Goal: Information Seeking & Learning: Learn about a topic

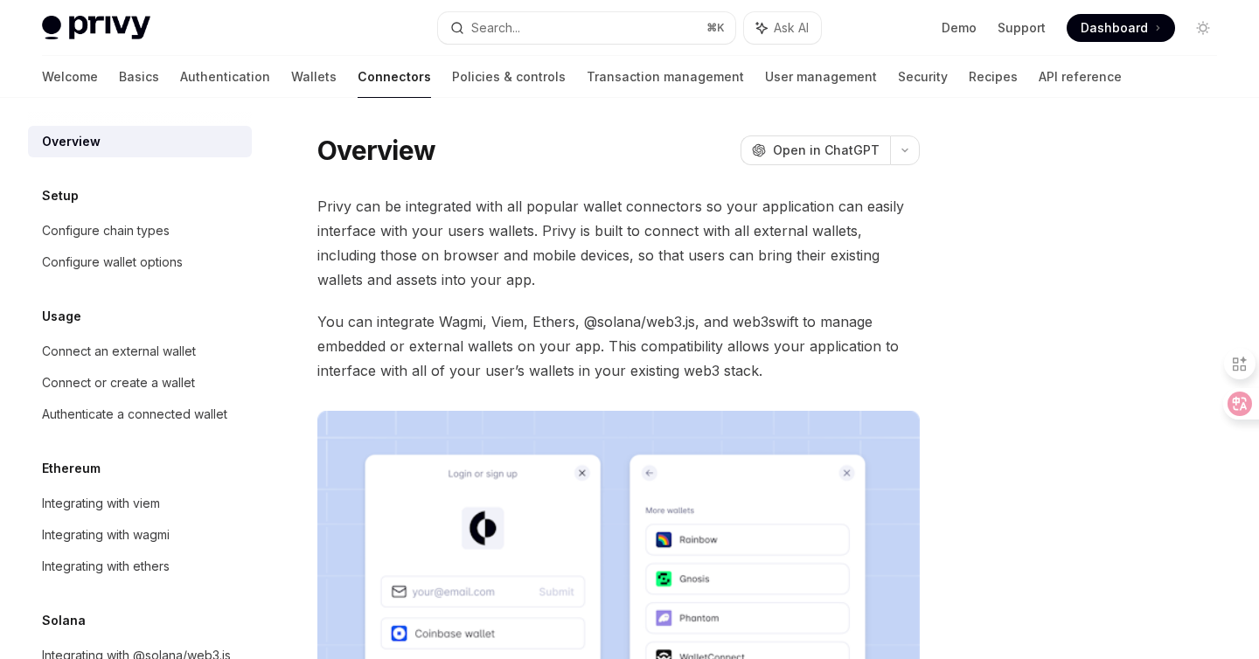
click at [291, 81] on link "Wallets" at bounding box center [313, 77] width 45 height 42
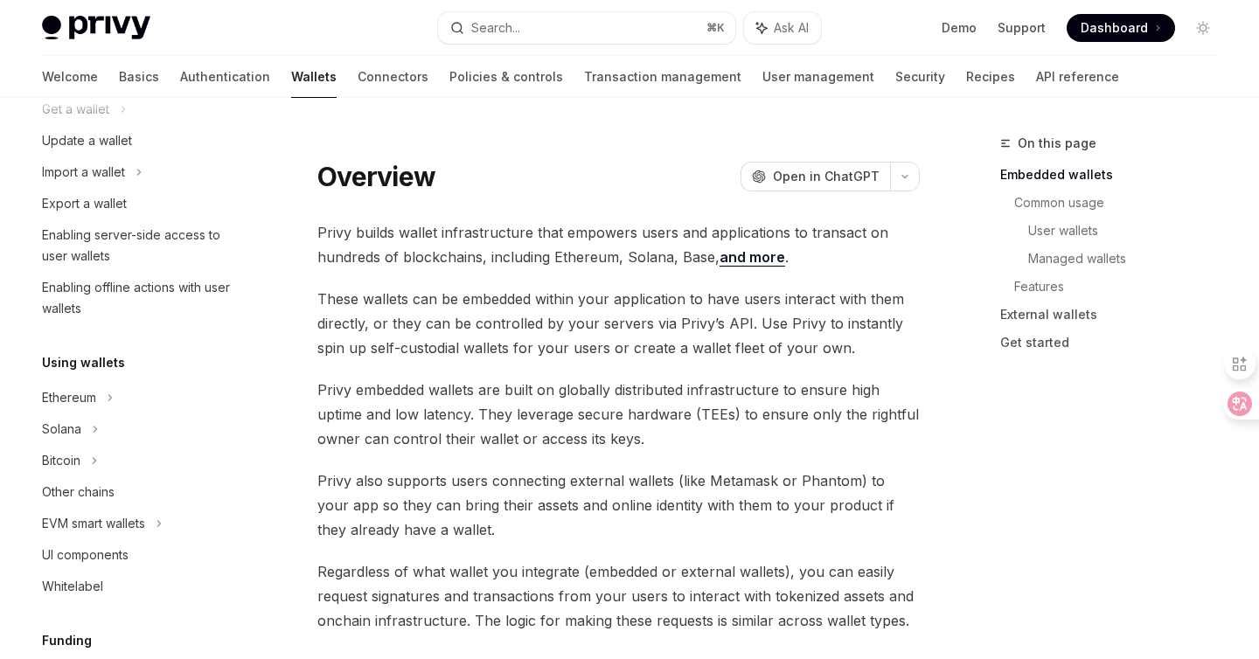
scroll to position [282, 0]
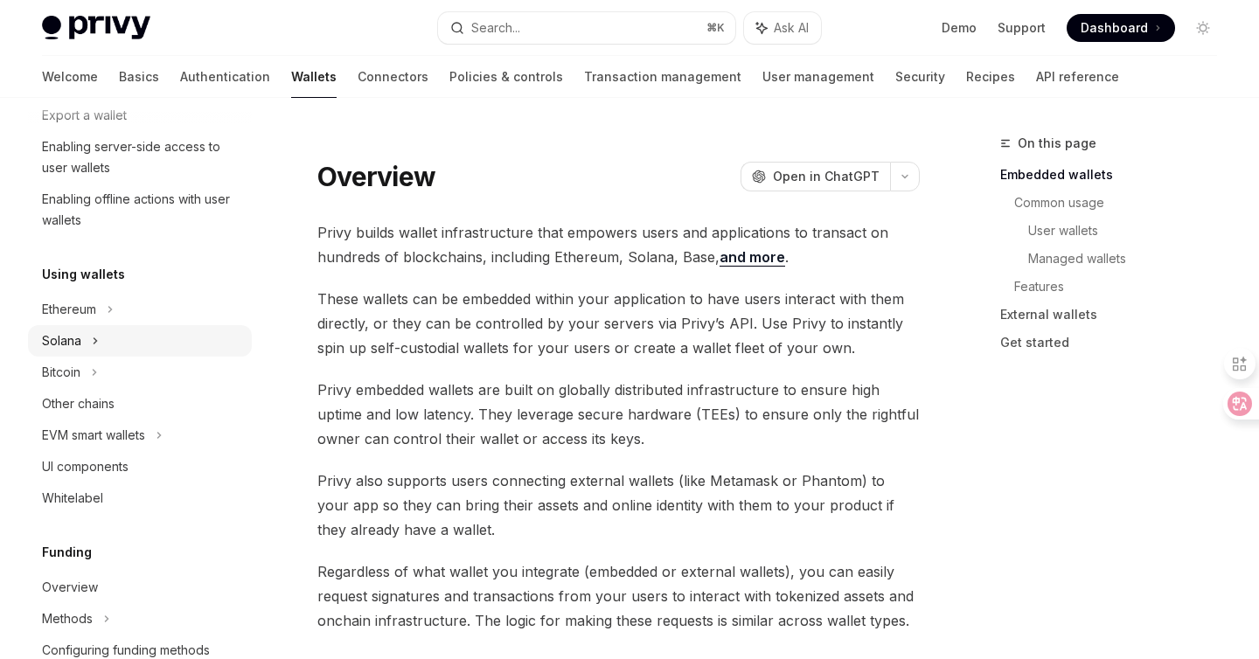
click at [113, 326] on div "Solana" at bounding box center [140, 340] width 224 height 31
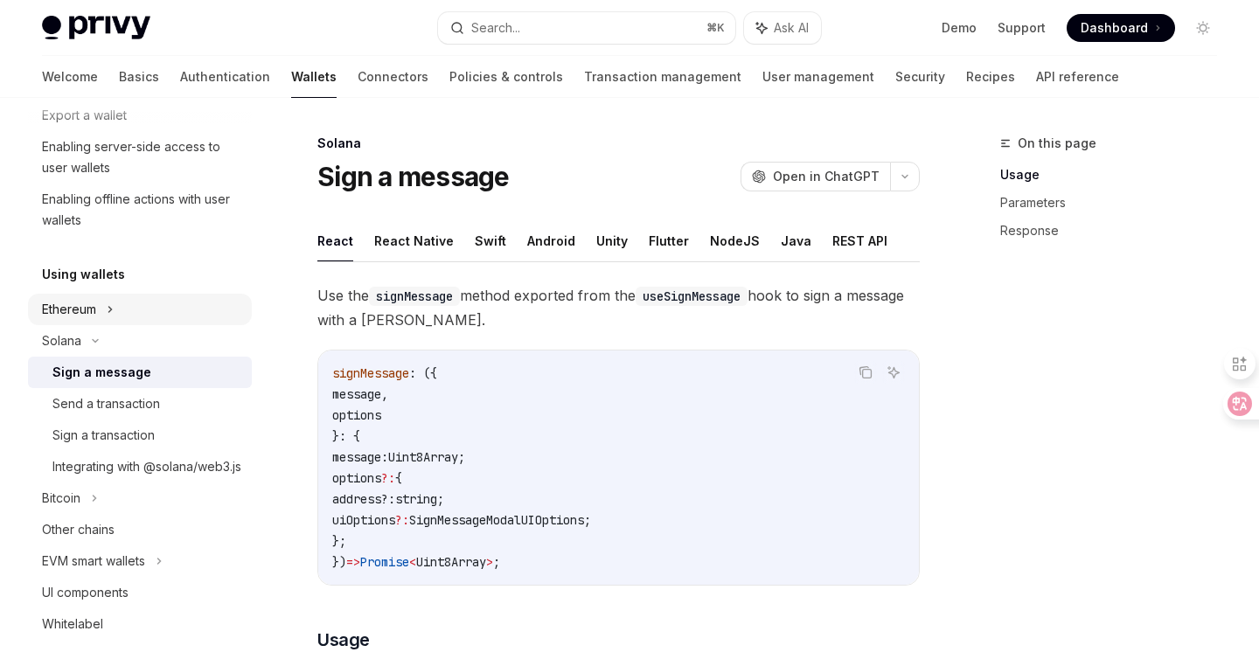
click at [105, 310] on div "Ethereum" at bounding box center [140, 309] width 224 height 31
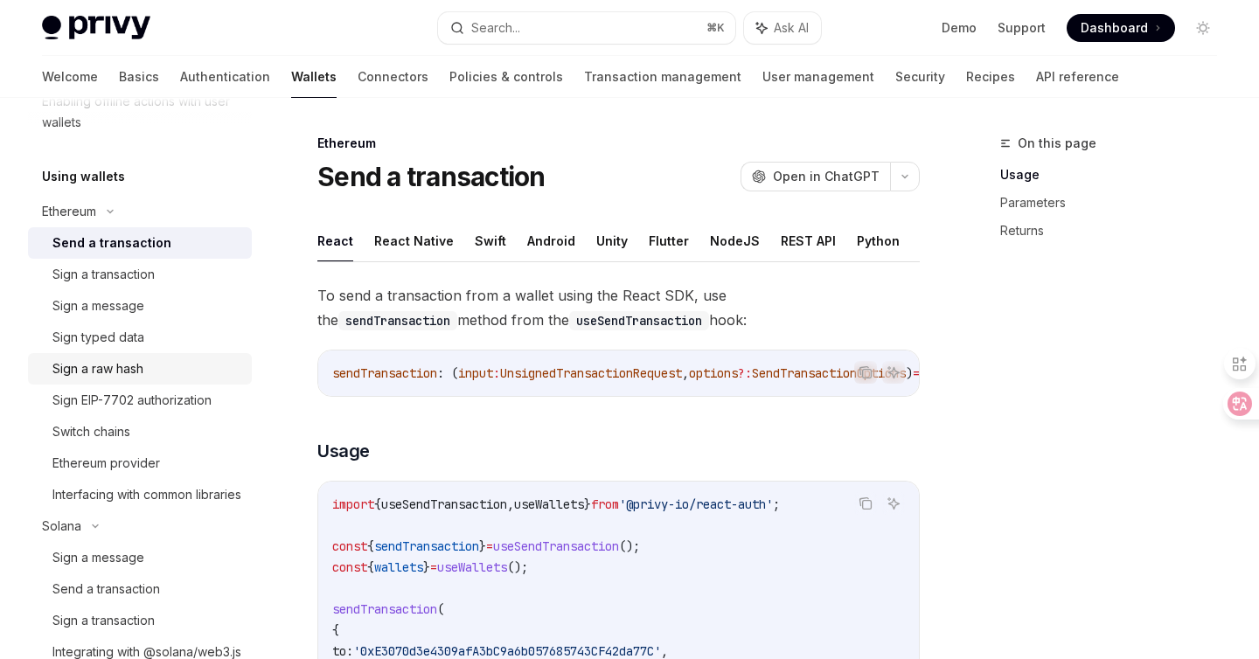
scroll to position [491, 0]
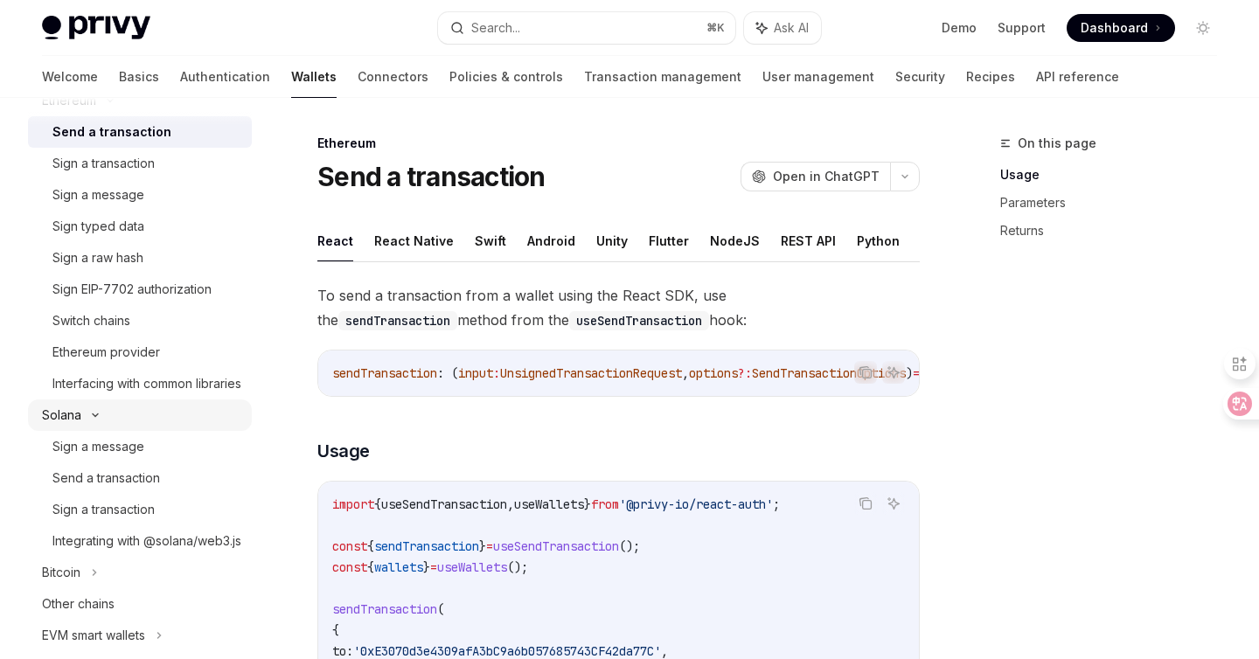
click at [103, 419] on icon at bounding box center [95, 415] width 21 height 7
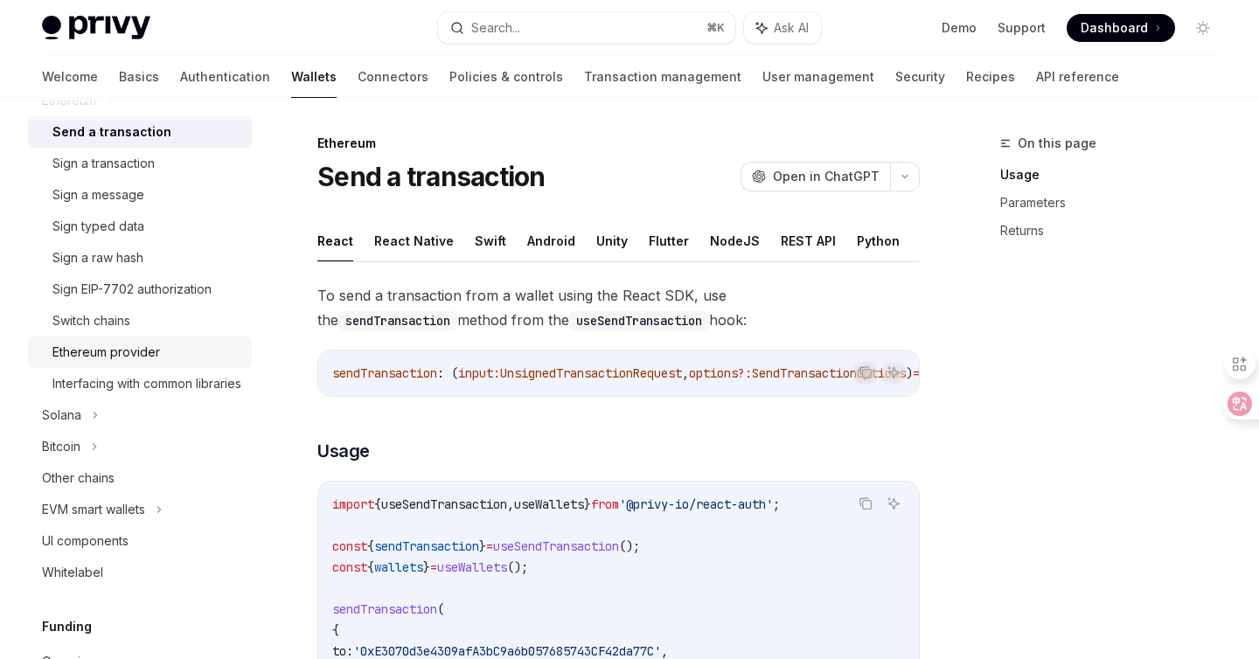
click at [154, 348] on div "Ethereum provider" at bounding box center [106, 352] width 108 height 21
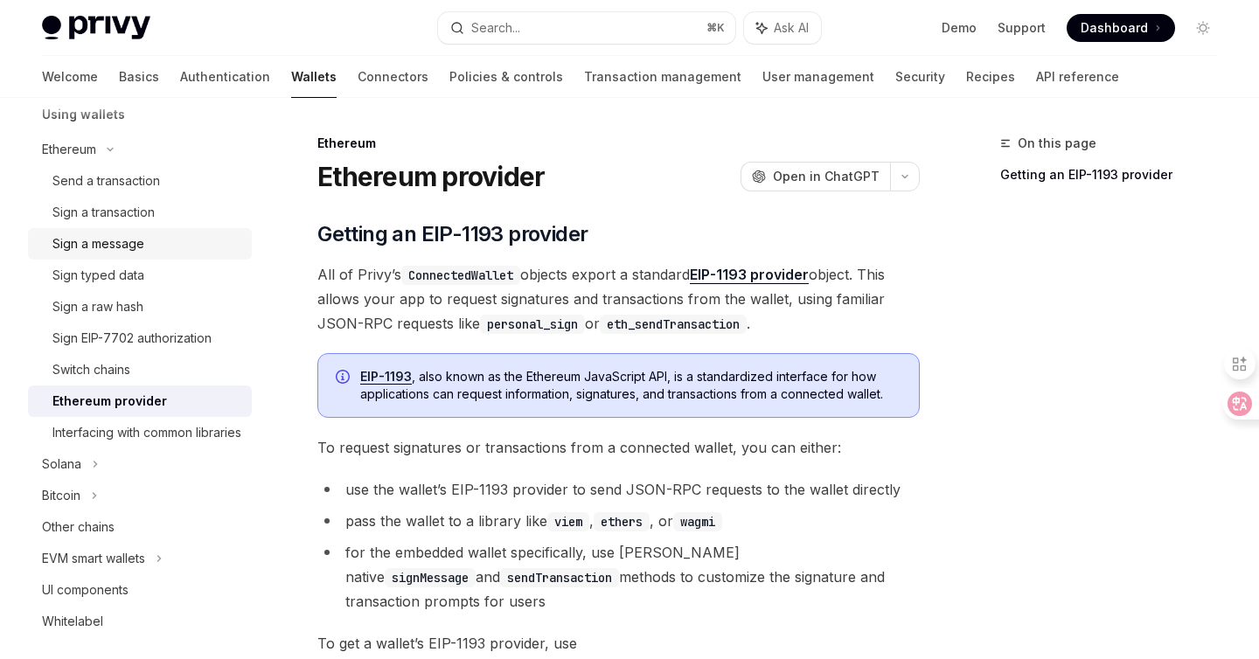
scroll to position [435, 0]
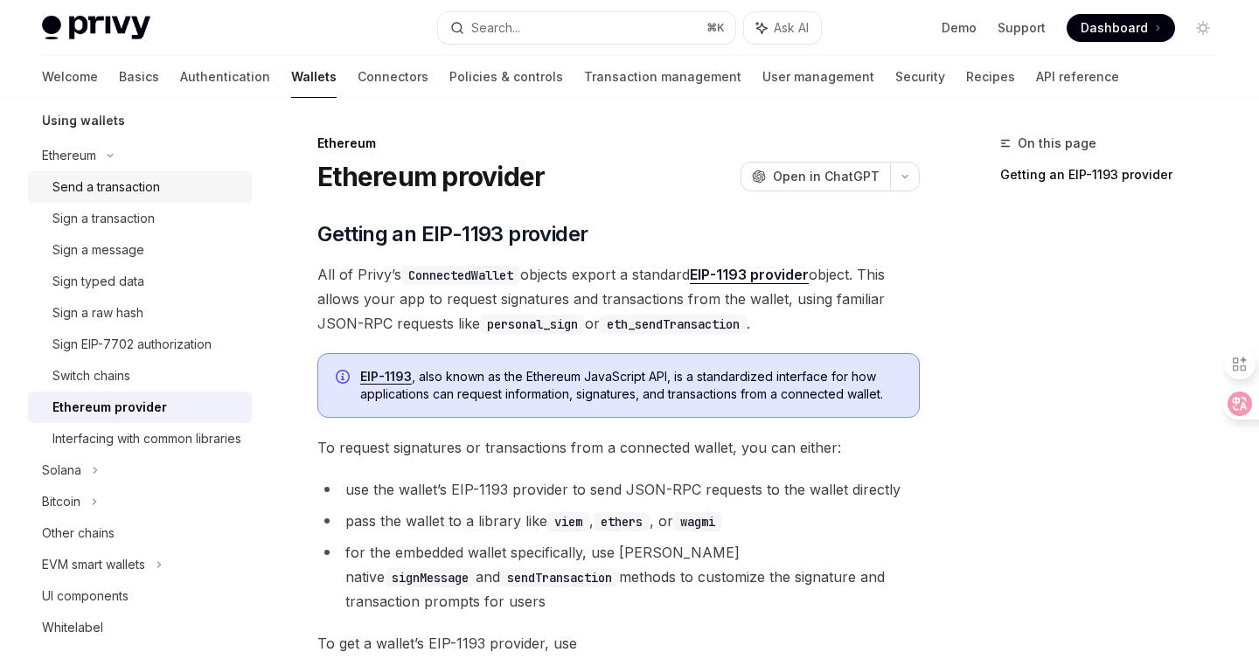
click at [165, 188] on div "Send a transaction" at bounding box center [146, 187] width 189 height 21
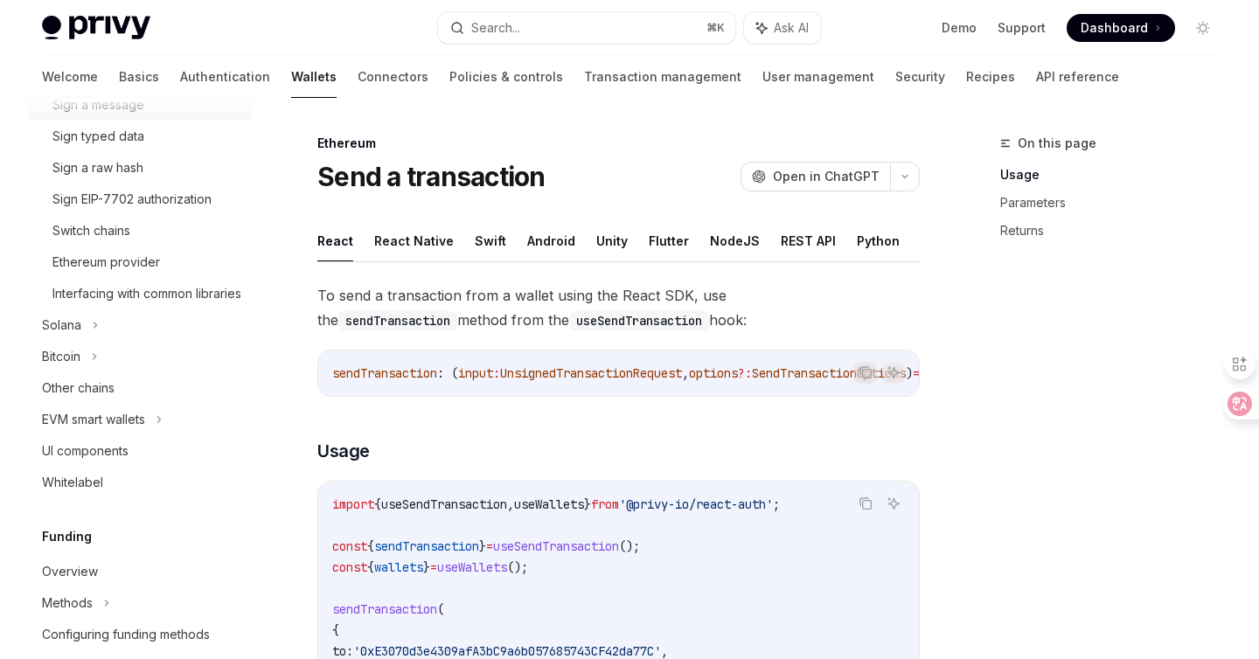
scroll to position [513, 0]
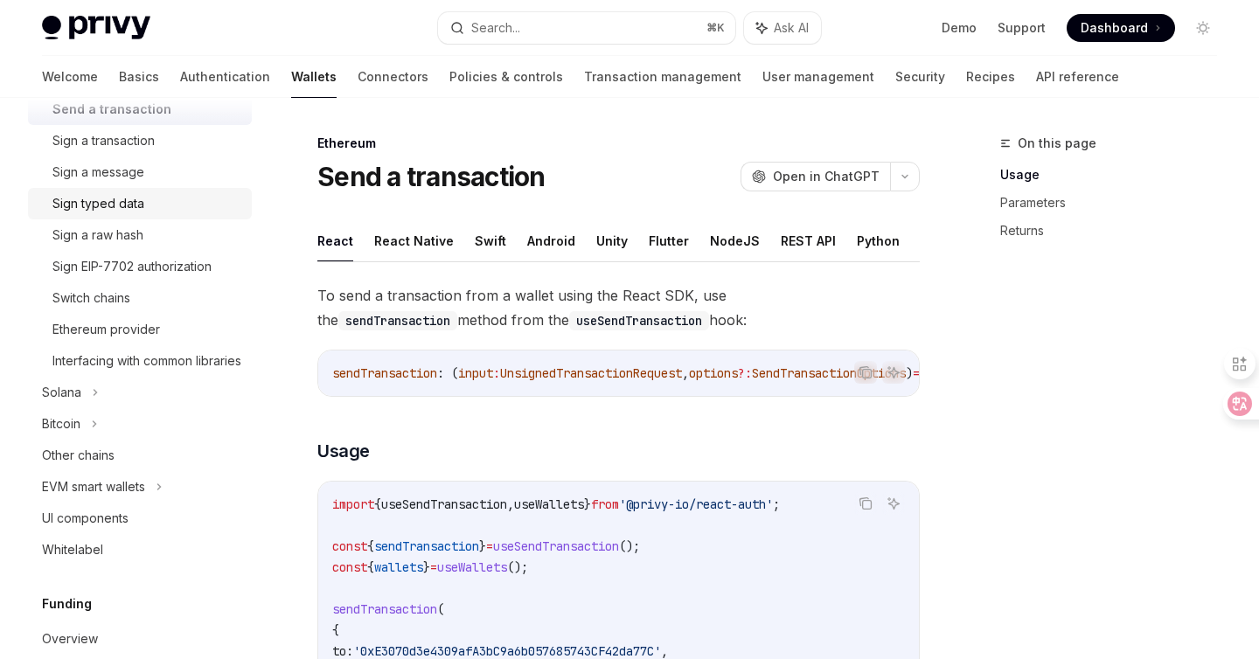
click at [144, 197] on div "Sign typed data" at bounding box center [146, 203] width 189 height 21
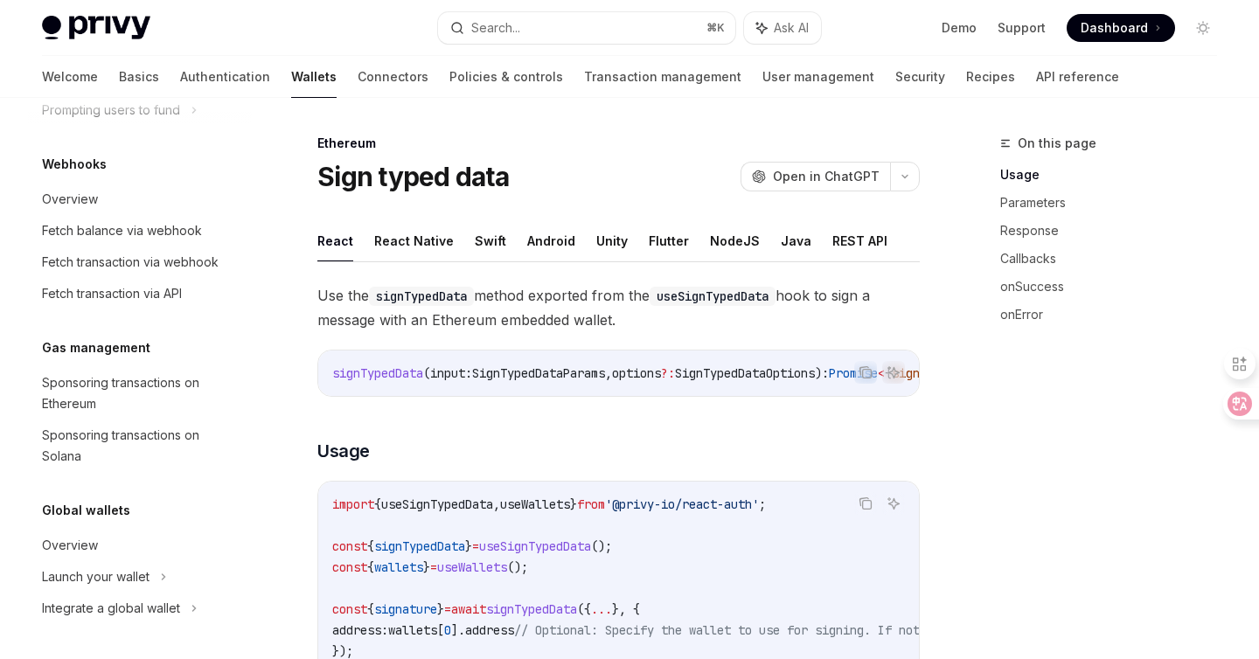
scroll to position [1158, 0]
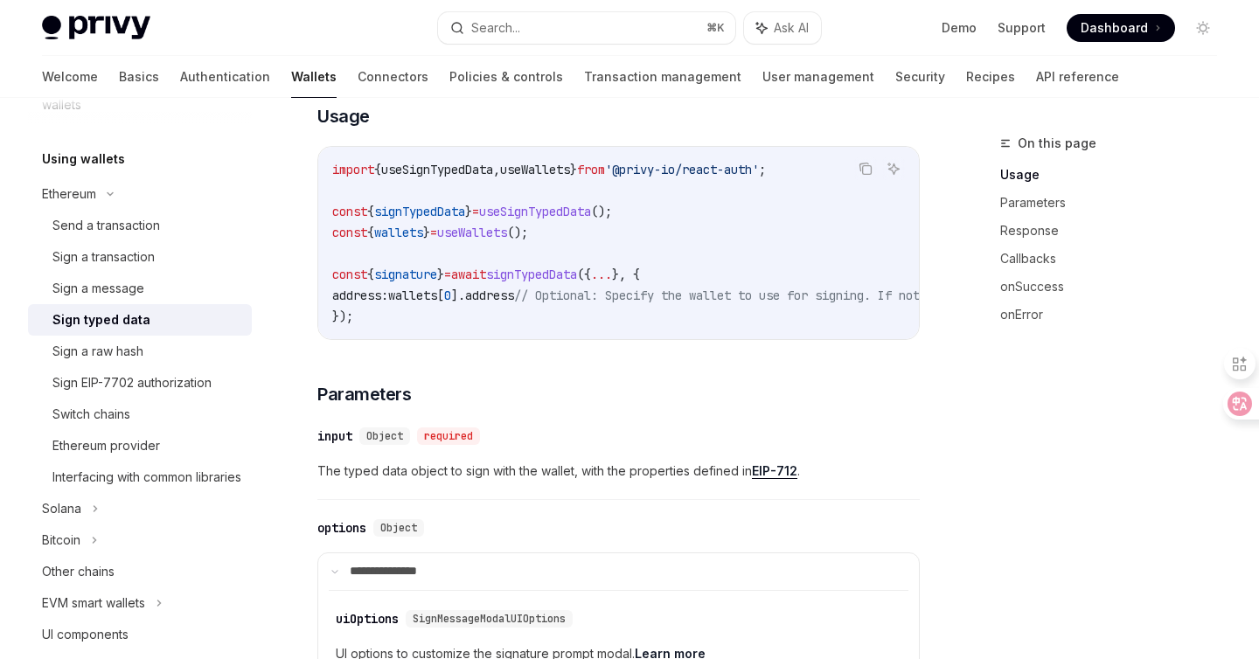
scroll to position [330, 0]
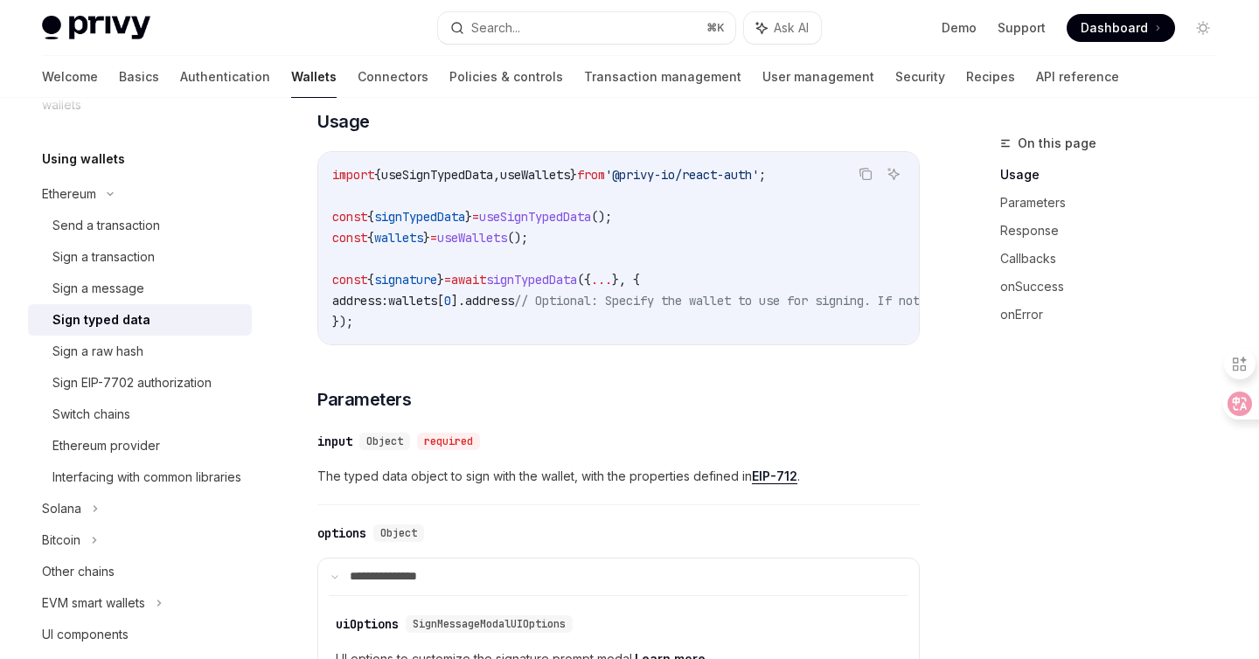
click at [437, 309] on span "wallets" at bounding box center [412, 301] width 49 height 16
click at [420, 288] on span "signature" at bounding box center [405, 280] width 63 height 16
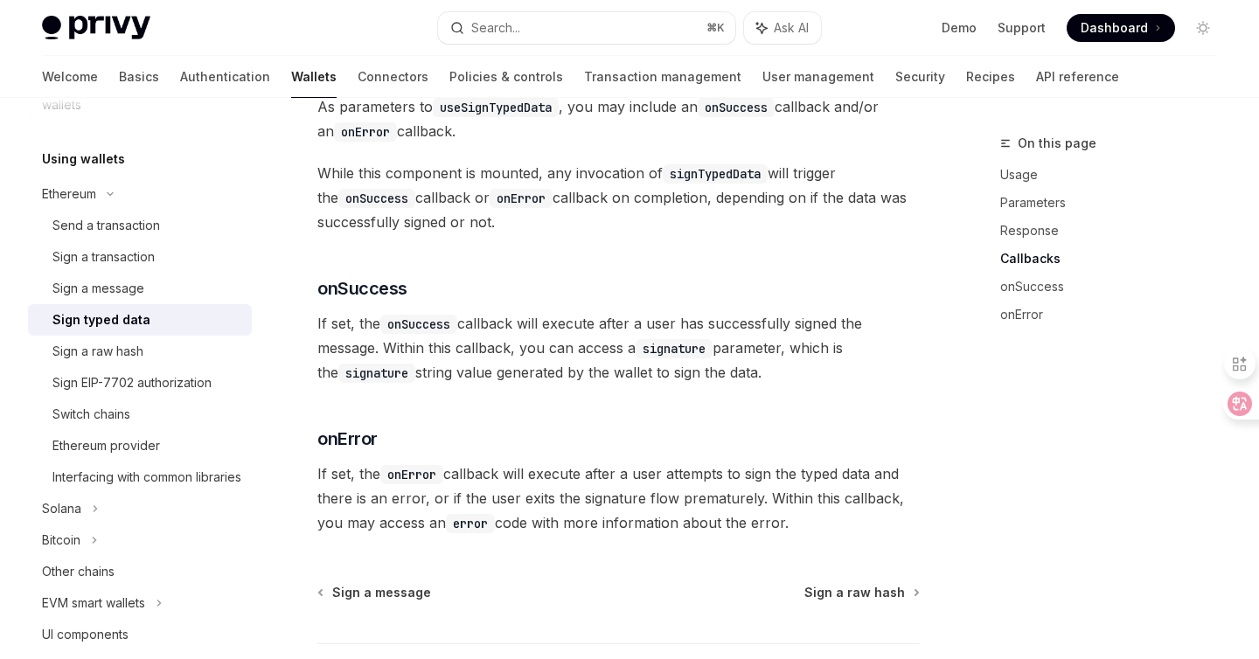
scroll to position [1841, 0]
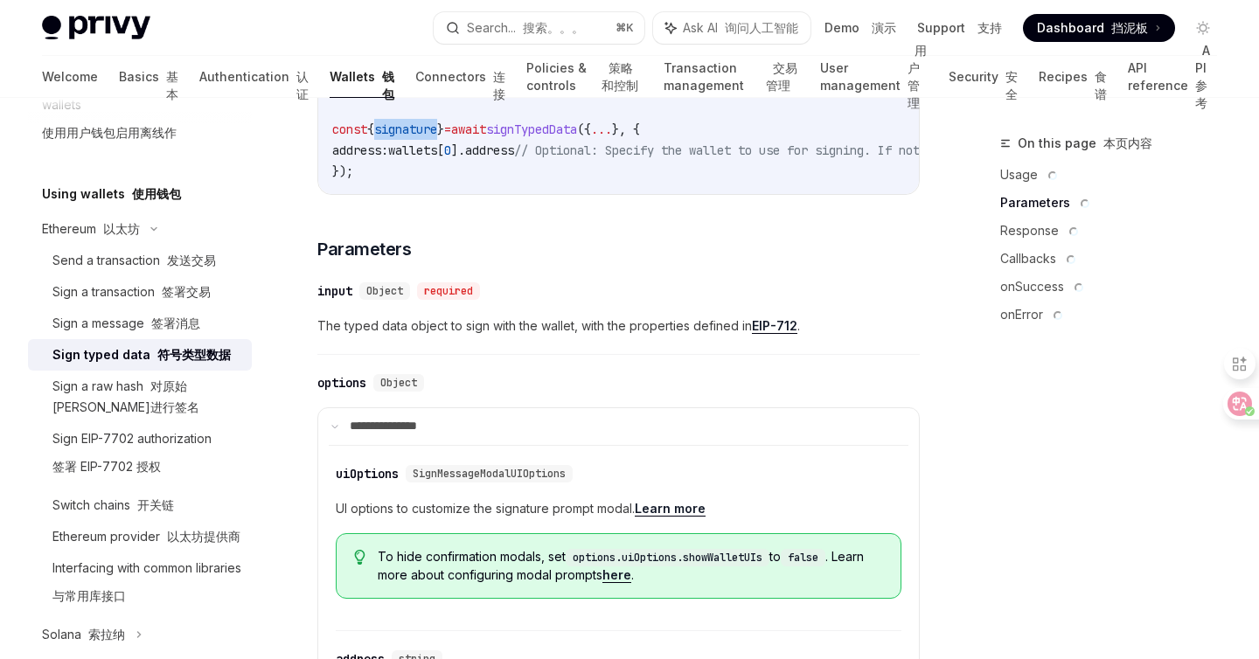
type textarea "*"
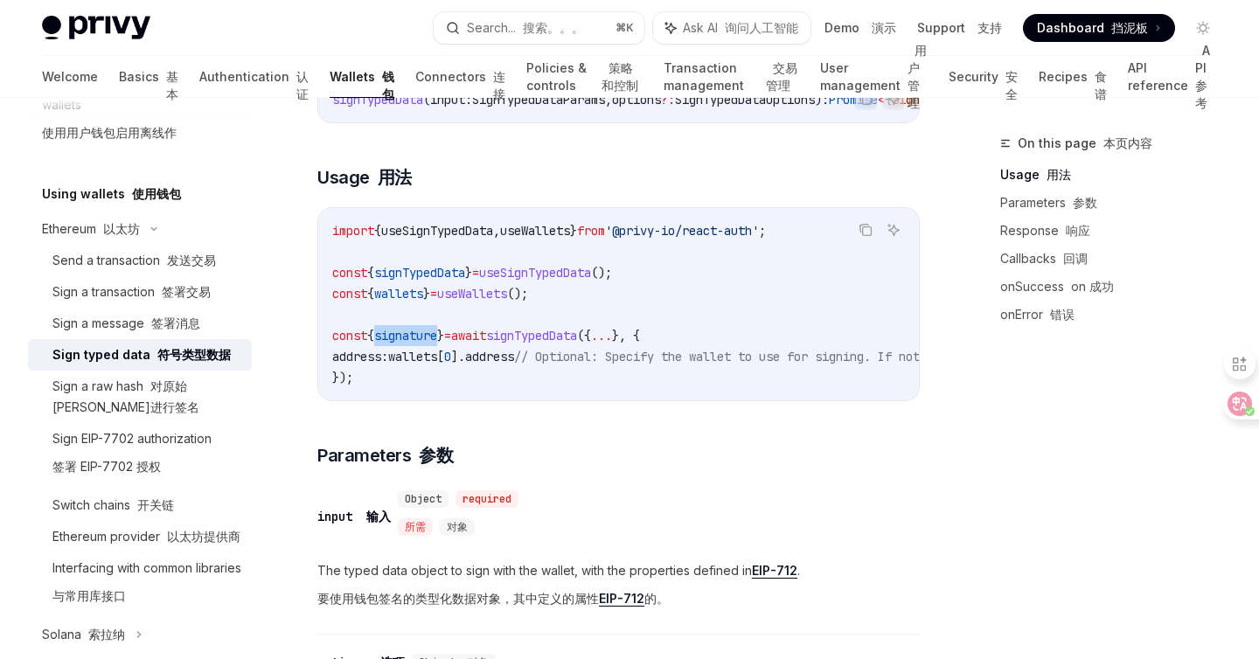
scroll to position [374, 0]
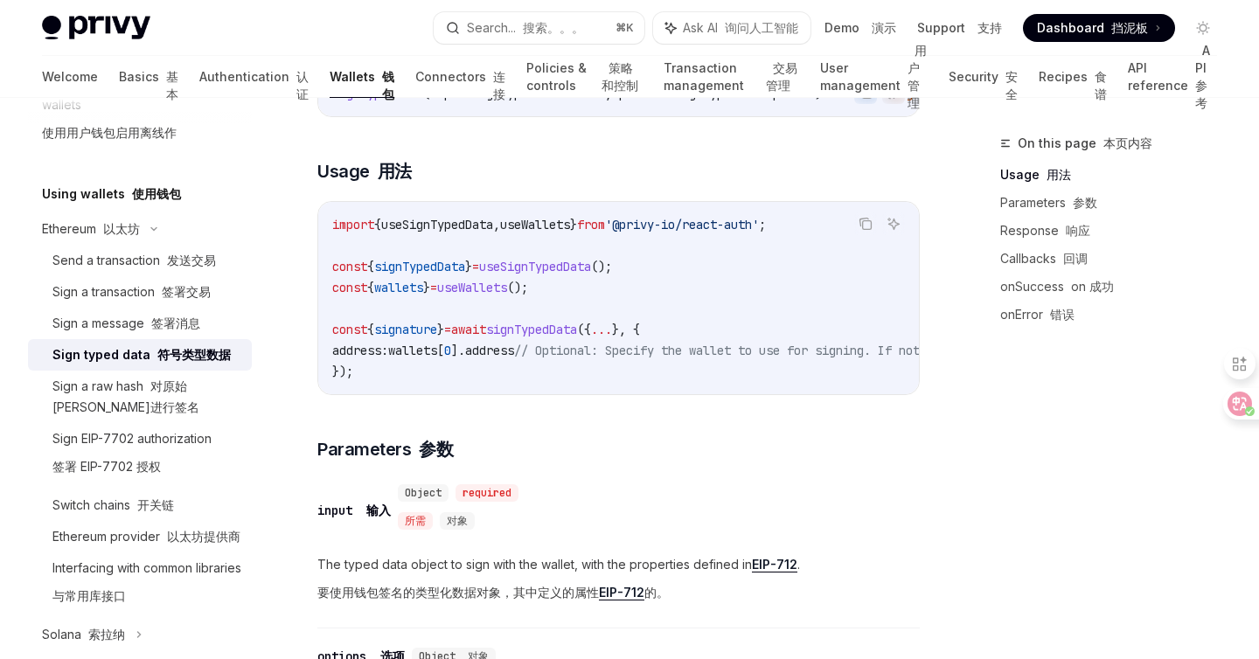
click at [507, 289] on span "useWallets" at bounding box center [472, 288] width 70 height 16
click at [496, 352] on span "address" at bounding box center [489, 351] width 49 height 16
click at [588, 346] on code "import { useSignTypedData , useWallets } from '@privy-io/react-auth' ; const { …" at bounding box center [790, 298] width 916 height 168
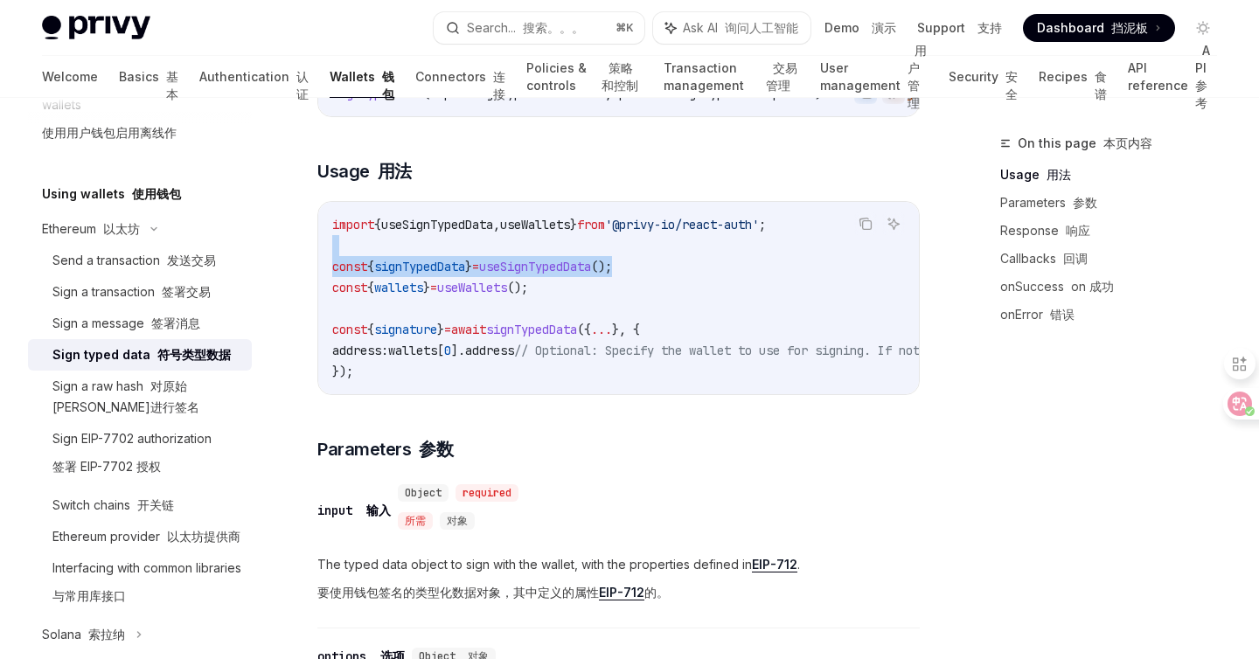
drag, startPoint x: 659, startPoint y: 275, endPoint x: 639, endPoint y: 252, distance: 31.0
click at [639, 252] on code "import { useSignTypedData , useWallets } from '@privy-io/react-auth' ; const { …" at bounding box center [790, 298] width 916 height 168
copy code "const { signTypedData } = useSignTypedData ();"
click at [760, 390] on div "import { useSignTypedData , useWallets } from '@privy-io/react-auth' ; const { …" at bounding box center [618, 298] width 601 height 192
click at [577, 338] on span "signTypedData" at bounding box center [531, 330] width 91 height 16
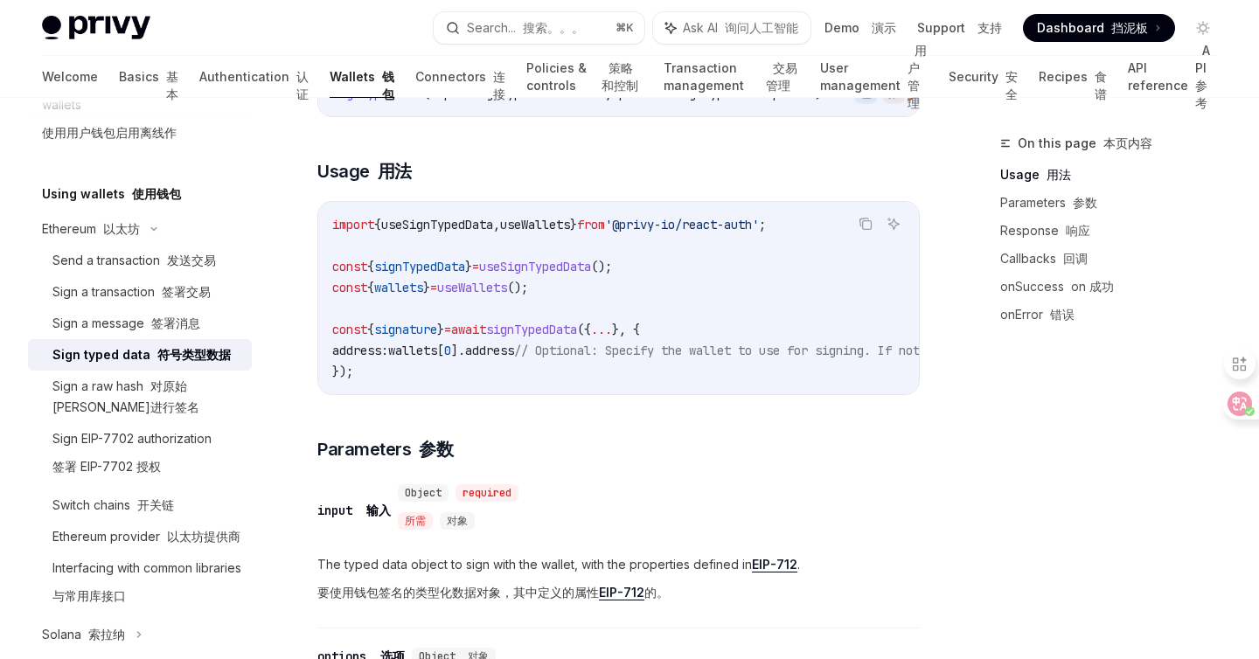
click at [577, 338] on span "signTypedData" at bounding box center [531, 330] width 91 height 16
click at [718, 293] on code "import { useSignTypedData , useWallets } from '@privy-io/react-auth' ; const { …" at bounding box center [790, 298] width 916 height 168
click at [646, 352] on span "// Optional: Specify the wallet to use for signing. If not provided, the first …" at bounding box center [860, 351] width 693 height 16
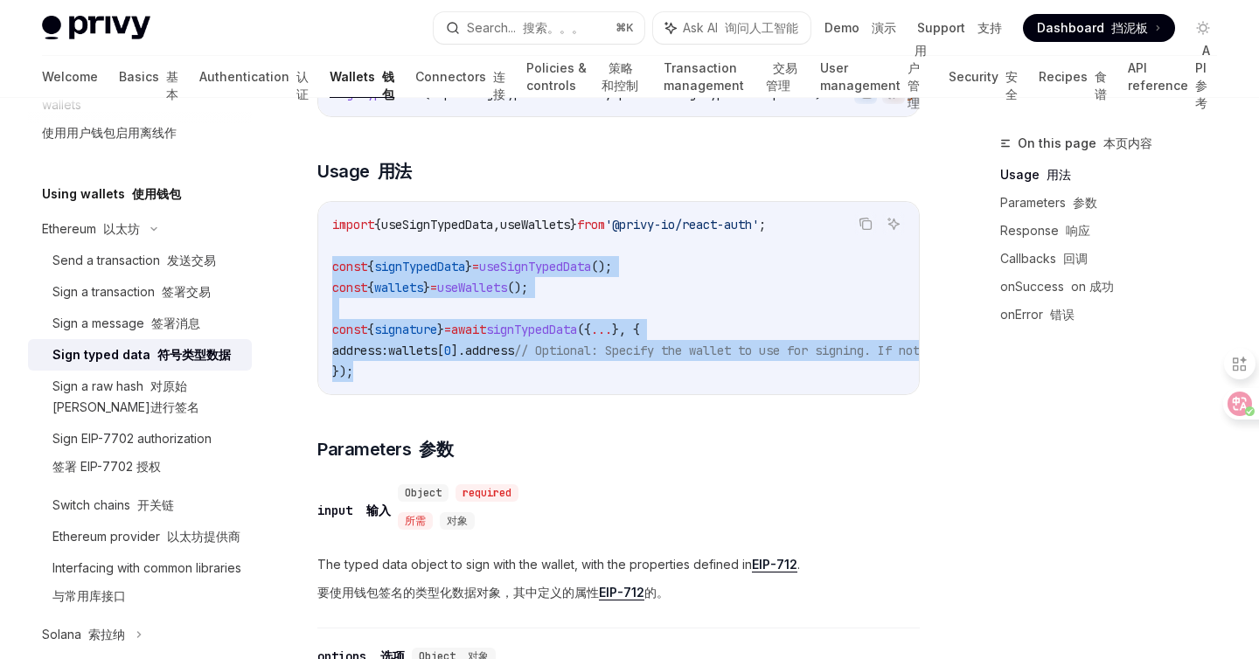
drag, startPoint x: 418, startPoint y: 384, endPoint x: 322, endPoint y: 281, distance: 141.1
click at [322, 281] on div "import { useSignTypedData , useWallets } from '@privy-io/react-auth' ; const { …" at bounding box center [618, 298] width 601 height 192
copy code "const { signTypedData } = useSignTypedData (); const { wallets } = useWallets (…"
click at [622, 379] on code "import { useSignTypedData , useWallets } from '@privy-io/react-auth' ; const { …" at bounding box center [790, 298] width 916 height 168
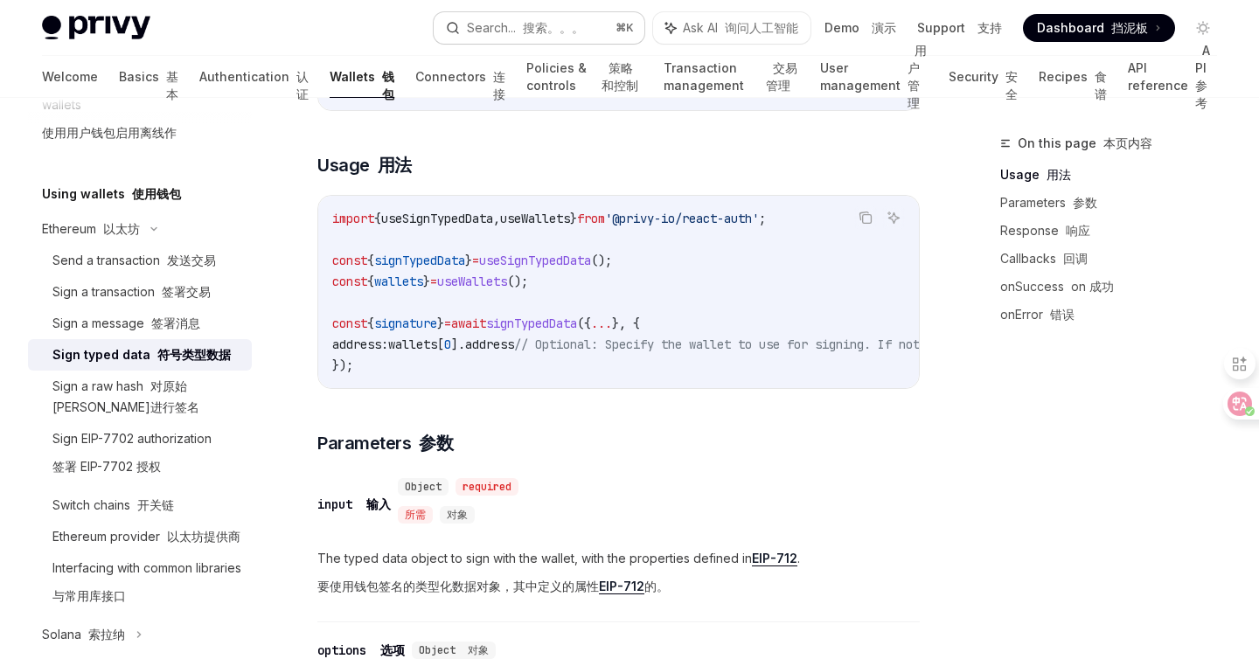
scroll to position [370, 0]
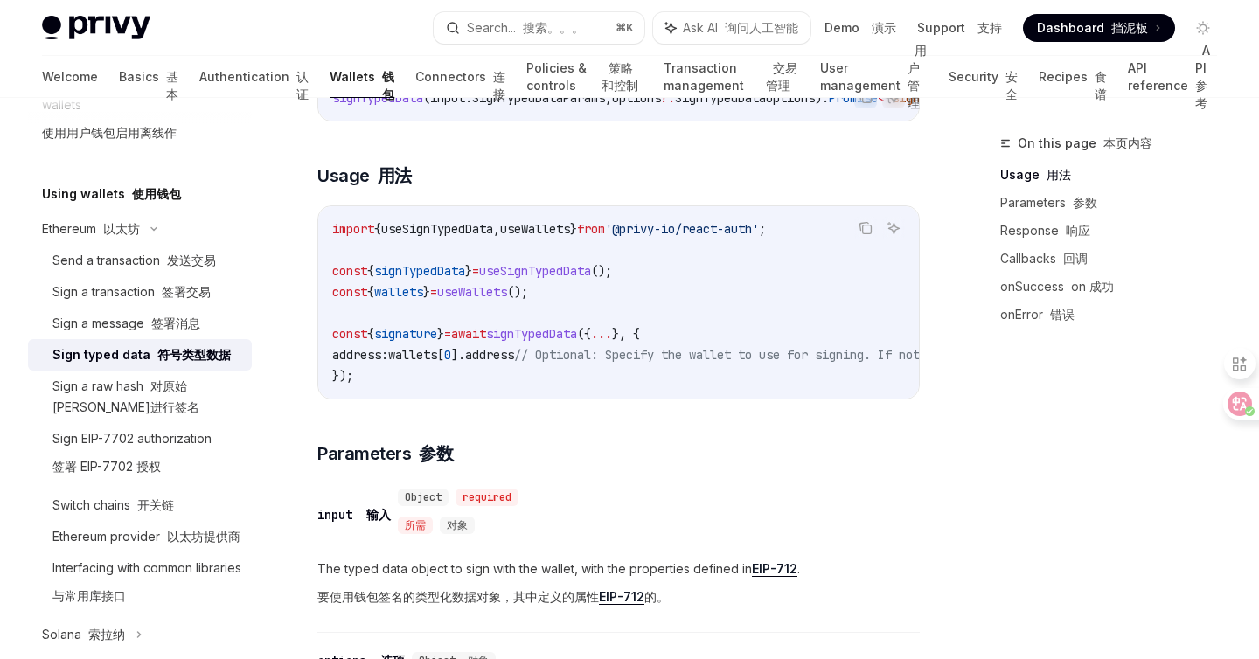
click at [424, 339] on span "signature" at bounding box center [405, 334] width 63 height 16
click at [709, 358] on span "// Optional: Specify the wallet to use for signing. If not provided, the first …" at bounding box center [860, 355] width 693 height 16
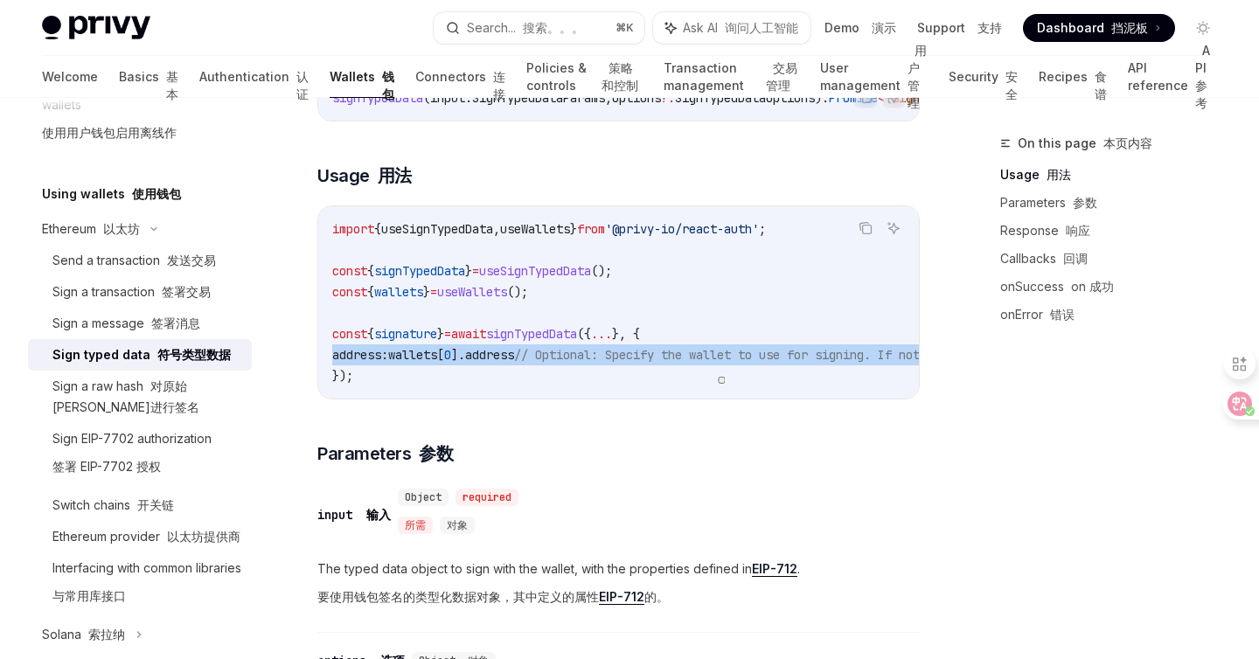
click at [709, 358] on span "// Optional: Specify the wallet to use for signing. If not provided, the first …" at bounding box center [860, 355] width 693 height 16
click at [721, 380] on span "button" at bounding box center [721, 380] width 0 height 0
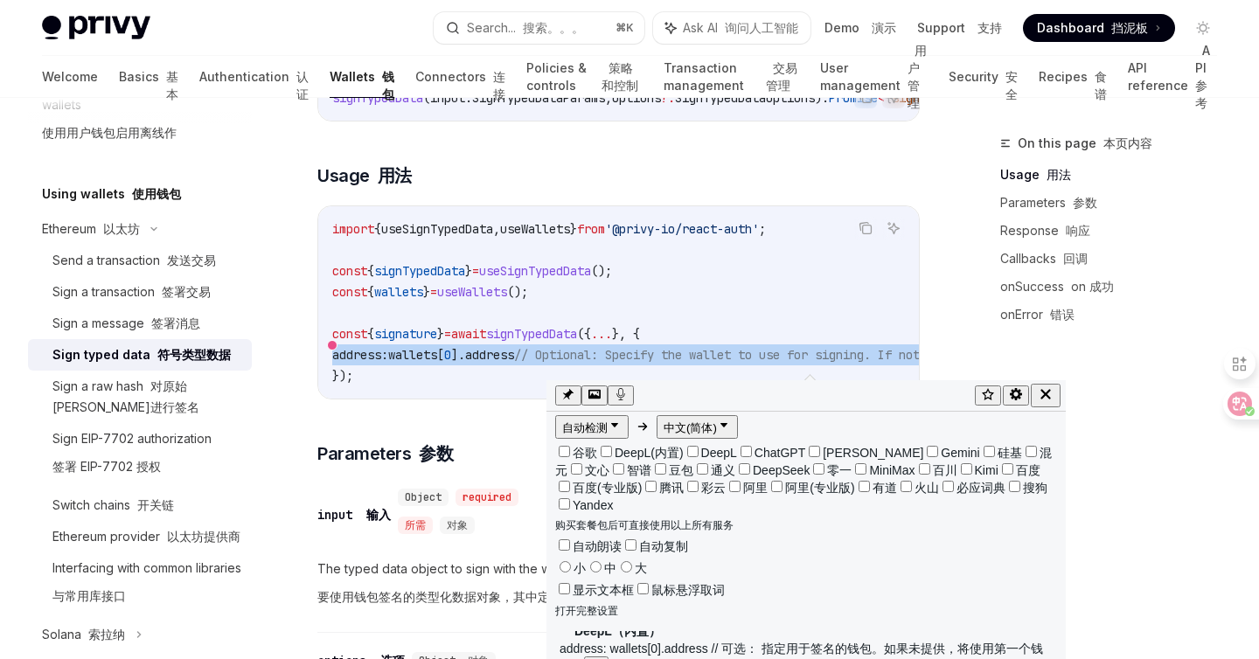
scroll to position [133, 0]
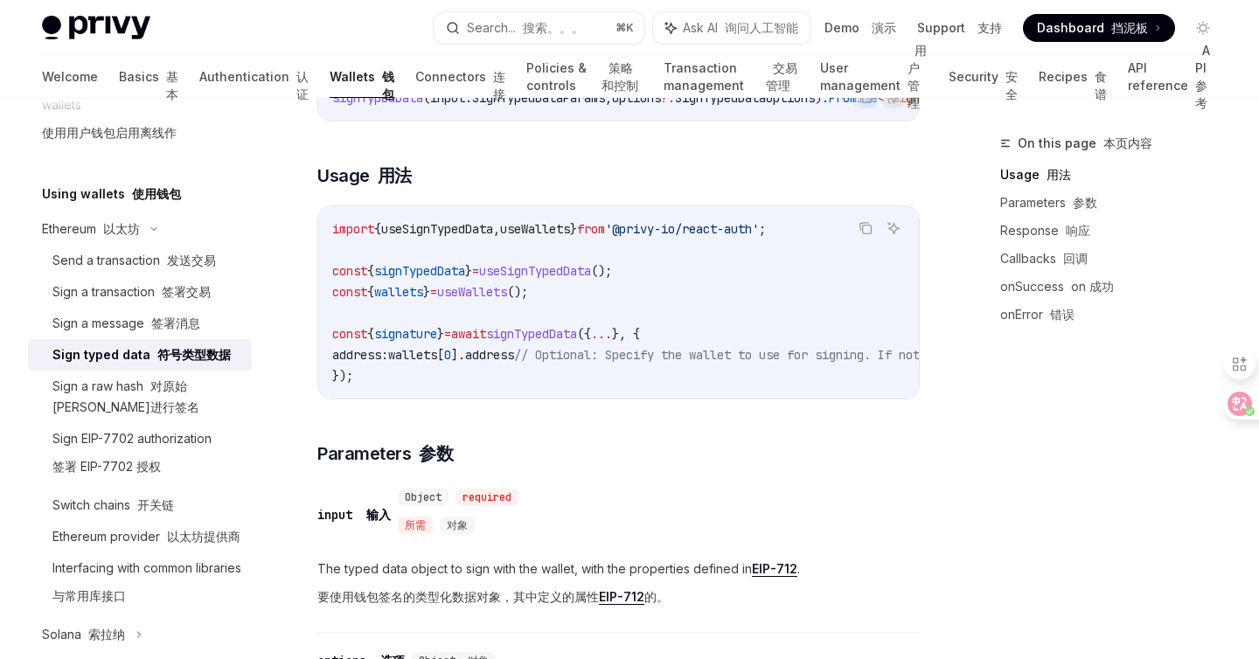
click at [750, 268] on code "import { useSignTypedData , useWallets } from '@privy-io/react-auth' ; const { …" at bounding box center [790, 303] width 916 height 168
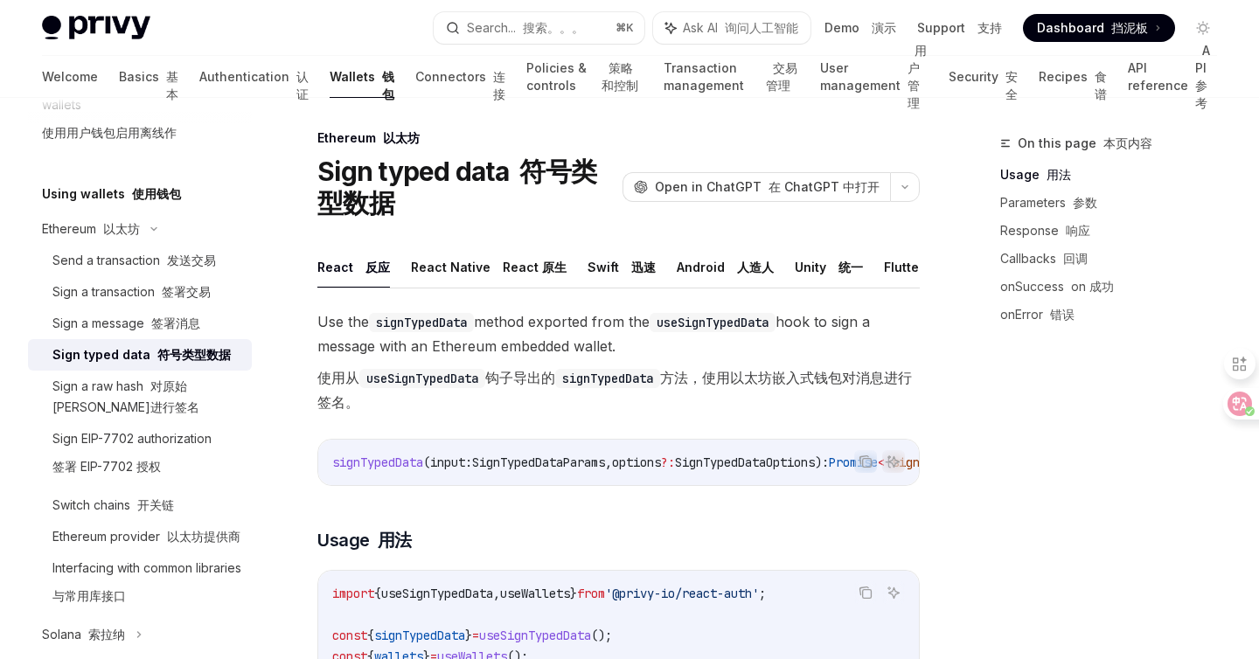
scroll to position [0, 0]
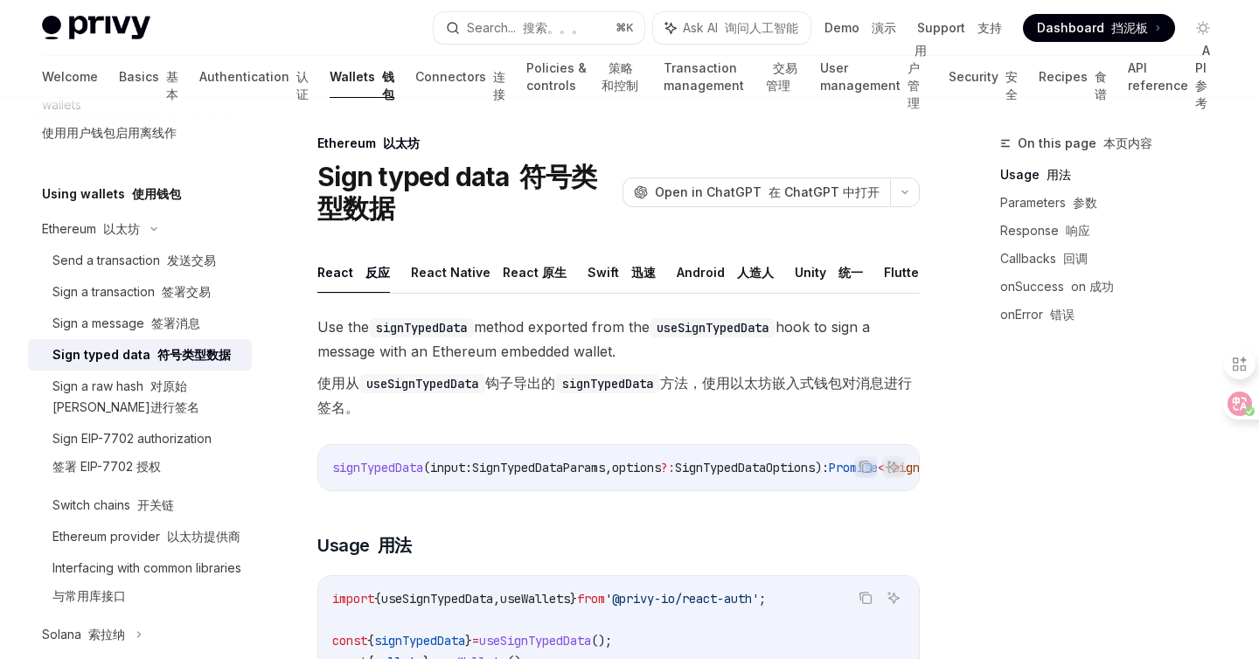
click at [673, 412] on font "使用从 useSignTypedData 钩子导出的 signTypedData 方法，使用以太坊嵌入式钱包对消息进行签名。" at bounding box center [618, 395] width 602 height 49
click at [608, 378] on code "signTypedData" at bounding box center [607, 383] width 105 height 19
click at [530, 376] on font "使用从 useSignTypedData 钩子导出的 signTypedData 方法，使用以太坊嵌入式钱包对消息进行签名。" at bounding box center [614, 395] width 595 height 42
click at [860, 372] on font "使用从 useSignTypedData 钩子导出的 signTypedData 方法，使用以太坊嵌入式钱包对消息进行签名。" at bounding box center [618, 395] width 602 height 49
click at [671, 407] on font "使用从 useSignTypedData 钩子导出的 signTypedData 方法，使用以太坊嵌入式钱包对消息进行签名。" at bounding box center [618, 395] width 602 height 49
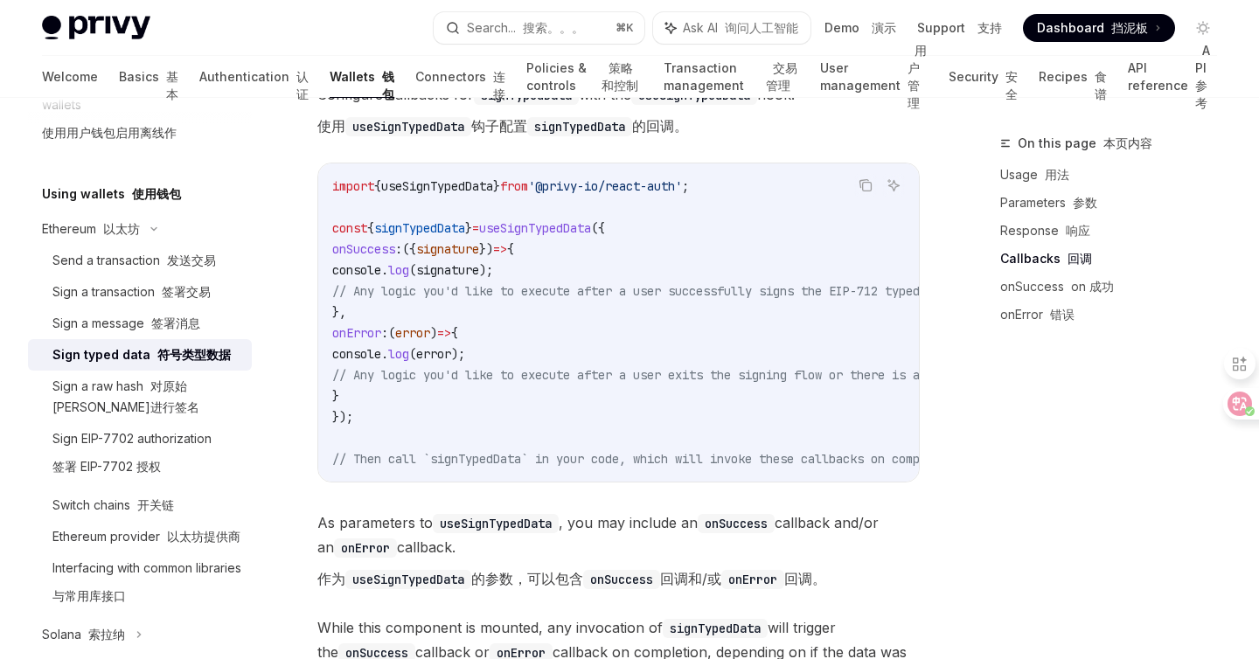
scroll to position [1754, 0]
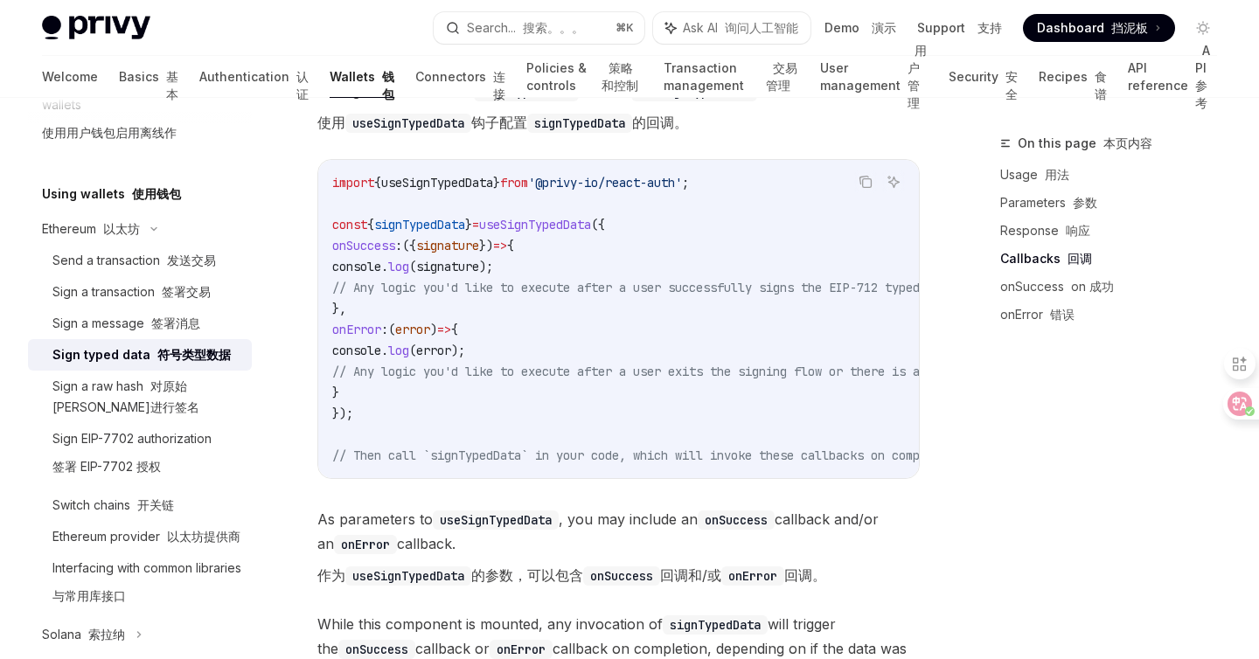
click at [521, 296] on span "// Any logic you'd like to execute after a user successfully signs the EIP-712 …" at bounding box center [643, 288] width 623 height 16
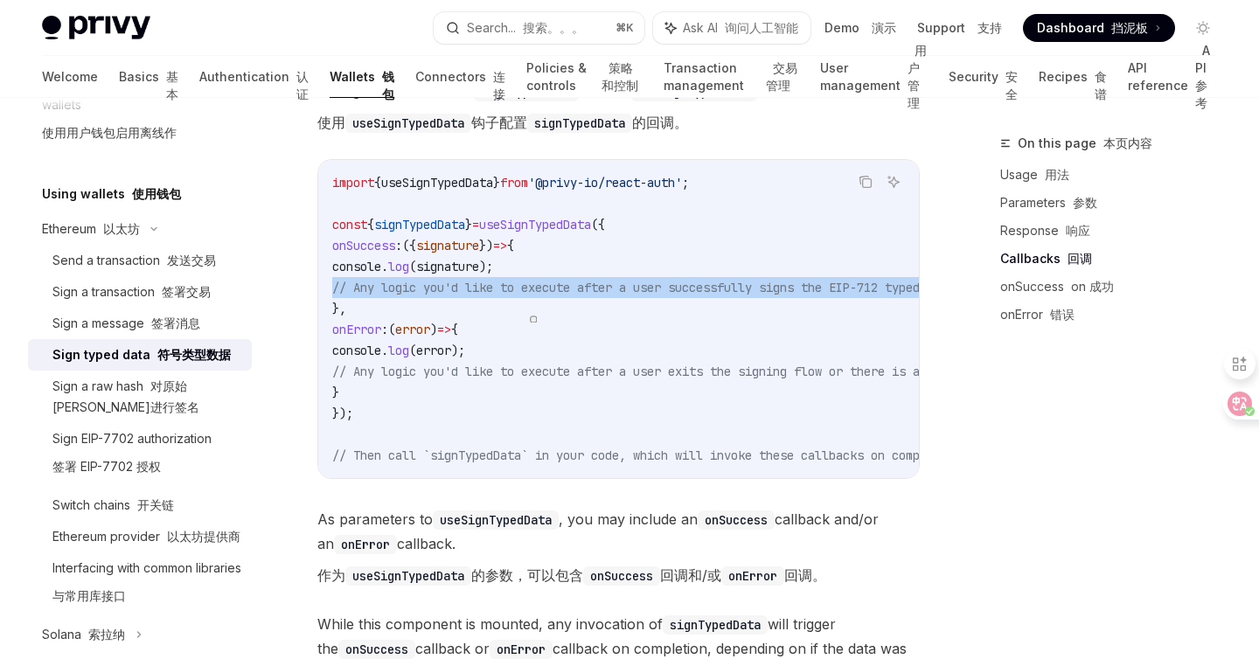
click at [521, 296] on span "// Any logic you'd like to execute after a user successfully signs the EIP-712 …" at bounding box center [643, 288] width 623 height 16
click at [533, 319] on span "button" at bounding box center [533, 319] width 0 height 0
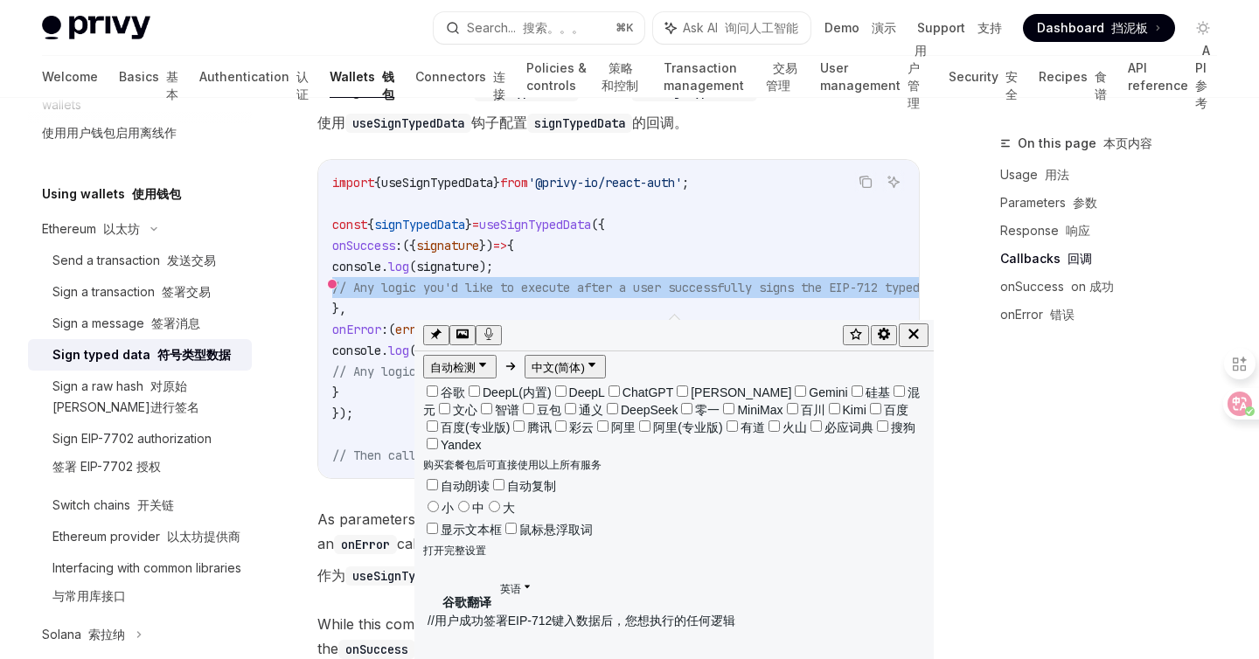
scroll to position [0, 0]
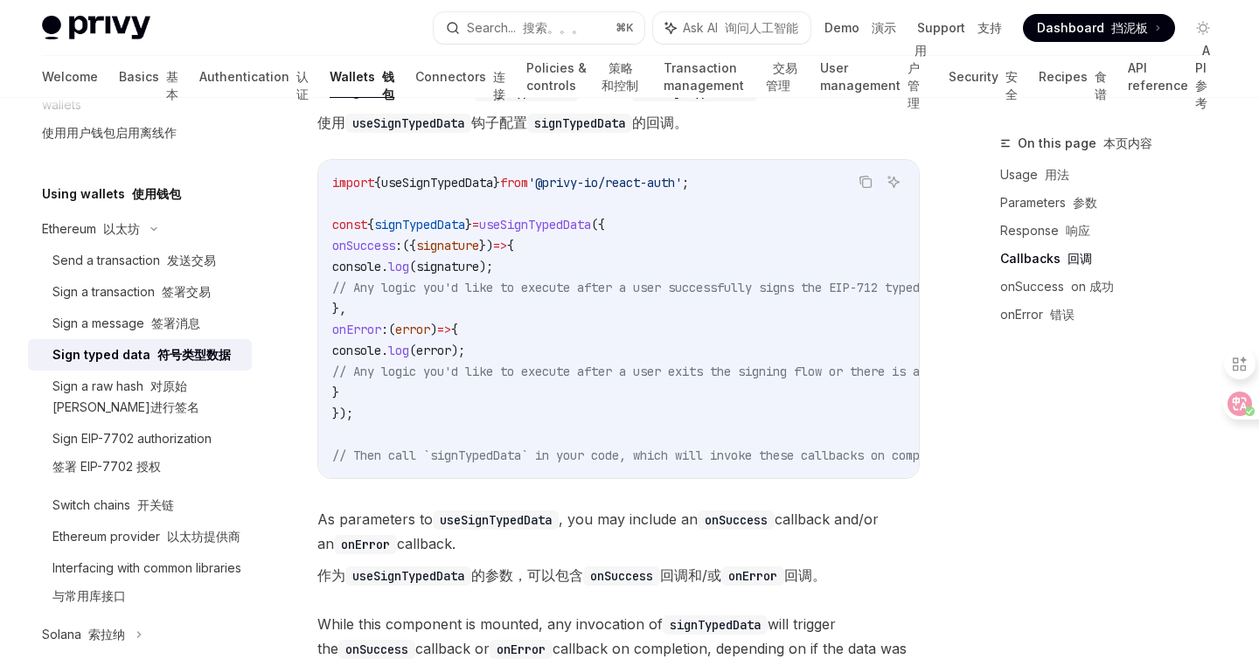
click at [679, 240] on code "import { useSignTypedData } from '@privy-io/react-auth' ; const { signTypedData…" at bounding box center [671, 319] width 679 height 294
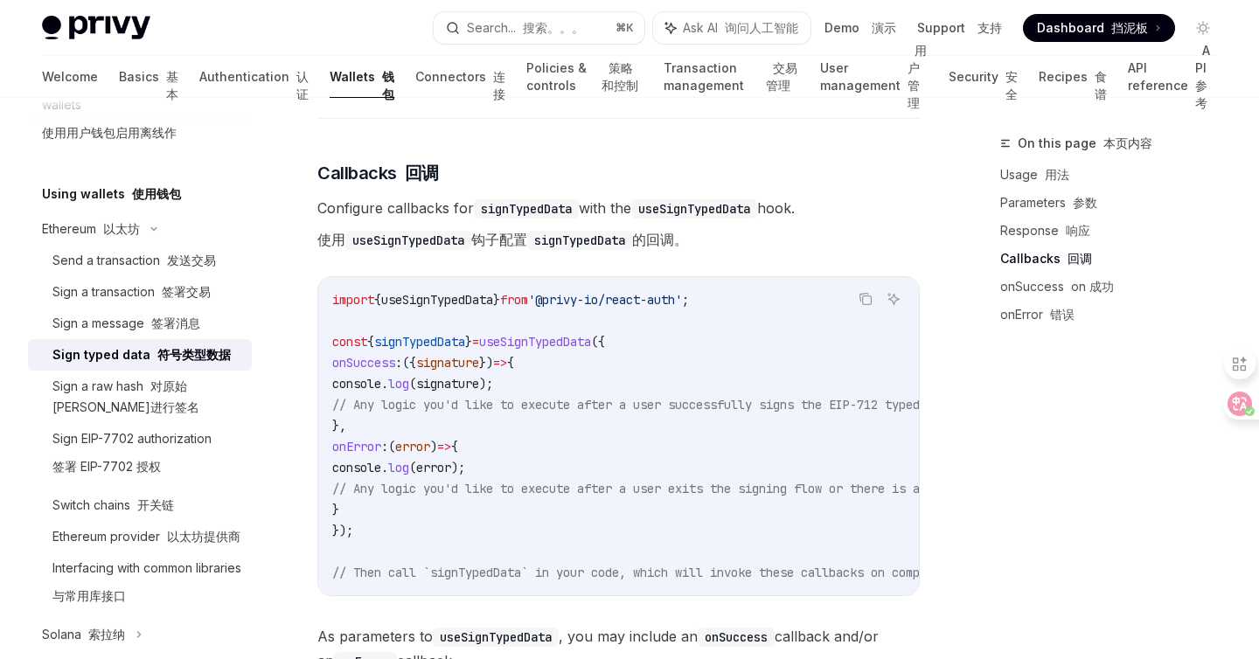
scroll to position [1639, 0]
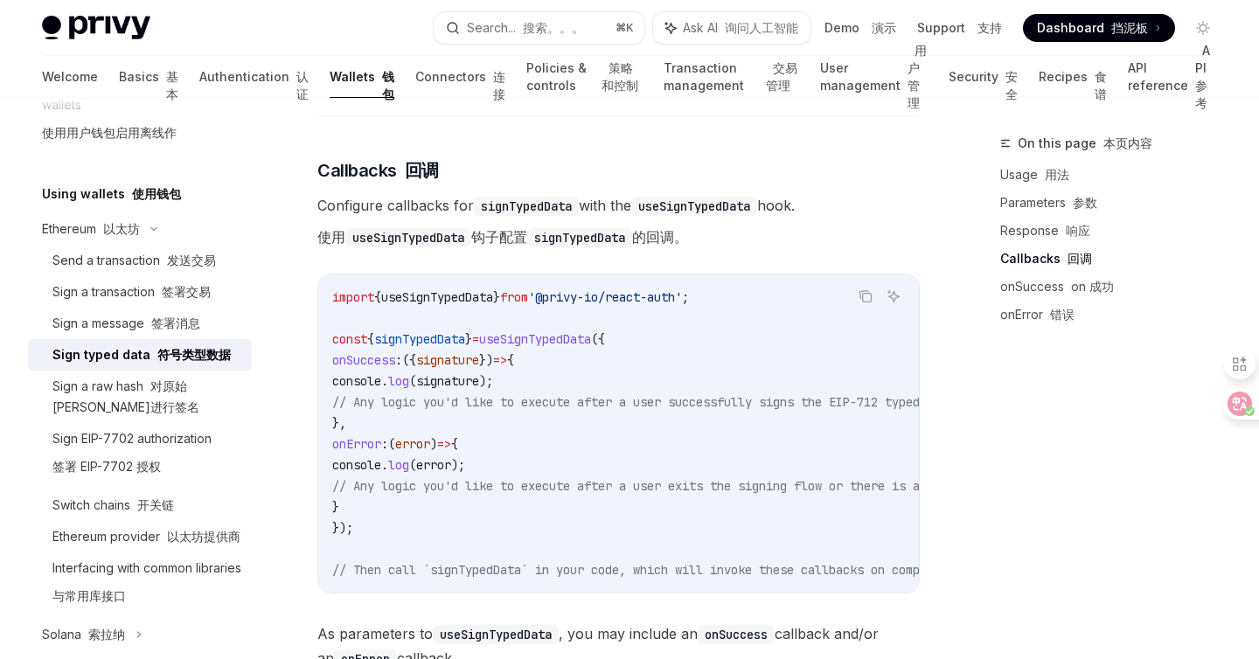
click at [493, 368] on span "})" at bounding box center [486, 360] width 14 height 16
click at [579, 347] on span "useSignTypedData" at bounding box center [535, 339] width 112 height 16
copy span "useSignTypedData"
click at [442, 347] on span "signTypedData" at bounding box center [419, 339] width 91 height 16
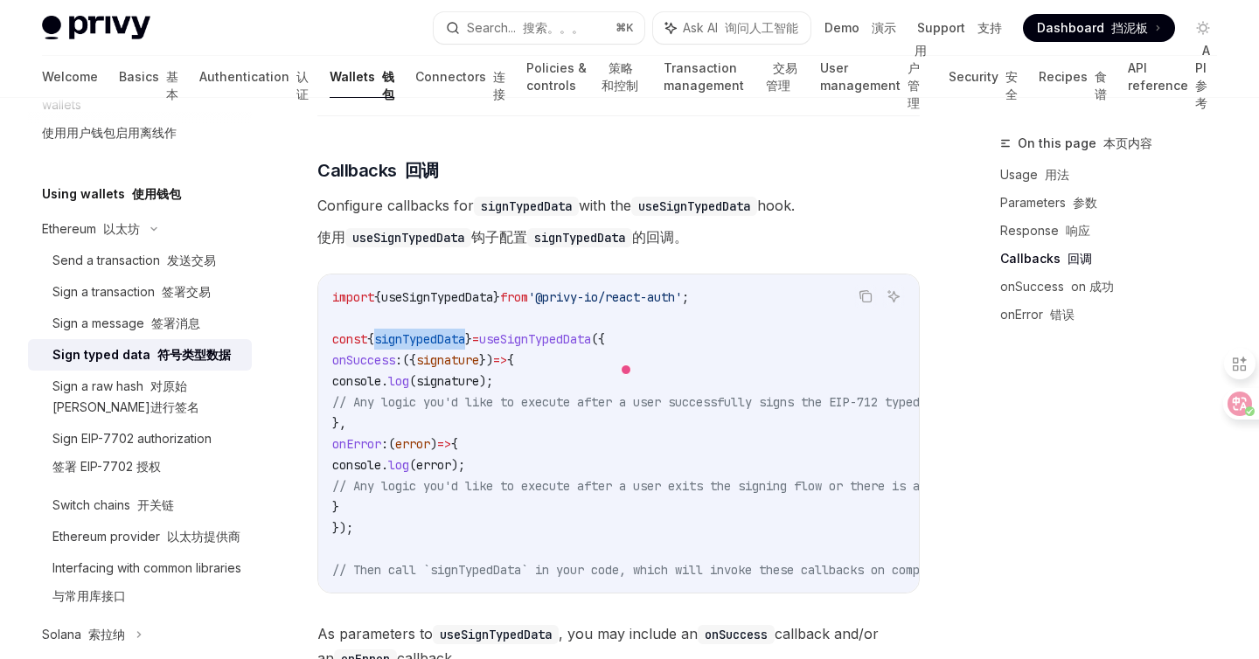
click at [442, 347] on span "signTypedData" at bounding box center [419, 339] width 91 height 16
copy span "signTypedData"
click at [656, 410] on span "// Any logic you'd like to execute after a user successfully signs the EIP-712 …" at bounding box center [643, 402] width 623 height 16
click at [436, 347] on span "signTypedData" at bounding box center [419, 339] width 91 height 16
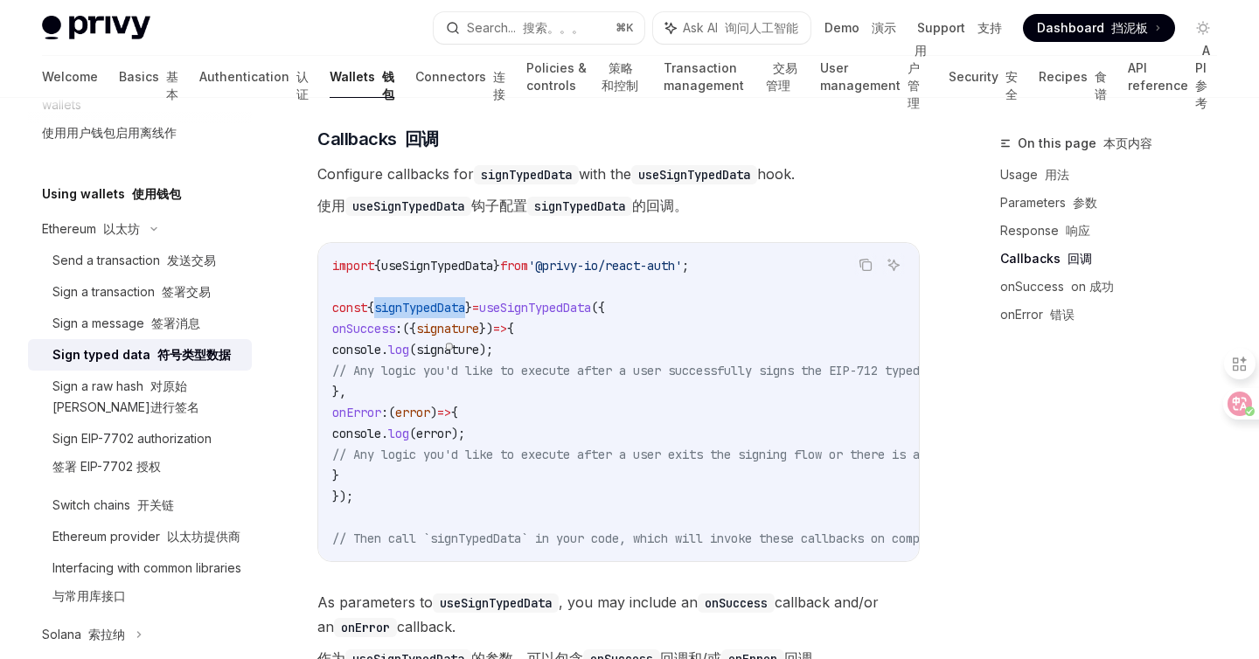
scroll to position [1676, 0]
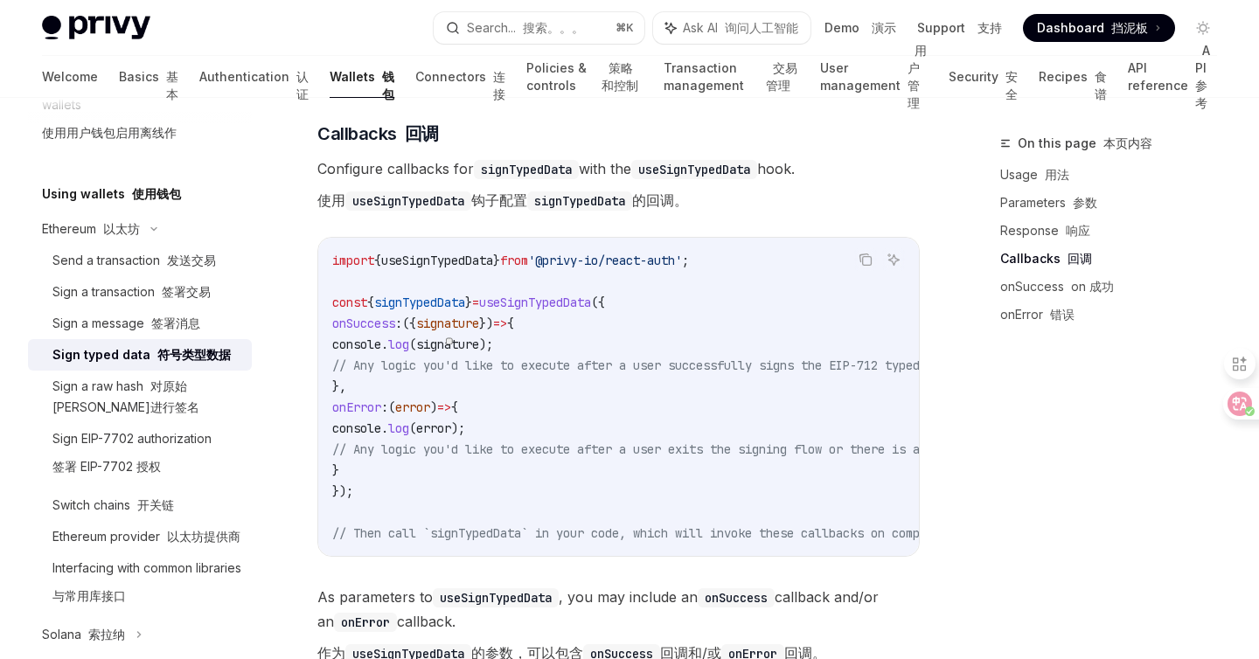
click at [512, 541] on span "// Then call `signTypedData` in your code, which will invoke these callbacks on…" at bounding box center [647, 533] width 630 height 16
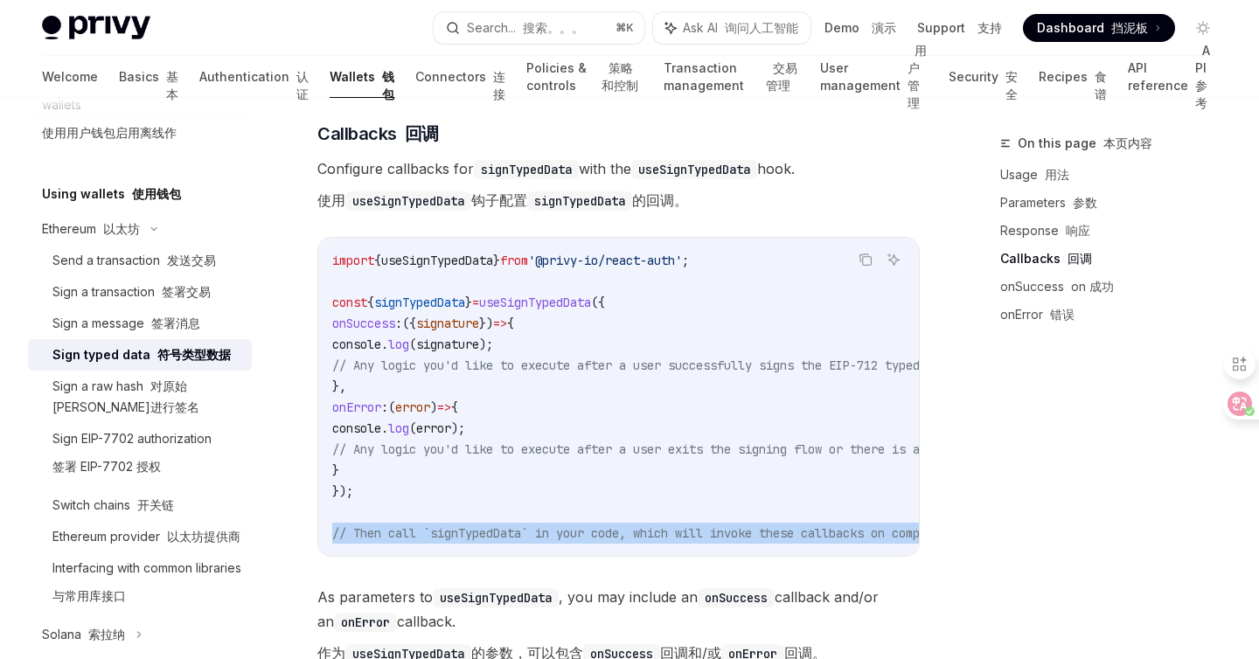
click at [512, 541] on span "// Then call `signTypedData` in your code, which will invoke these callbacks on…" at bounding box center [647, 533] width 630 height 16
click at [524, 566] on span "button" at bounding box center [524, 566] width 0 height 0
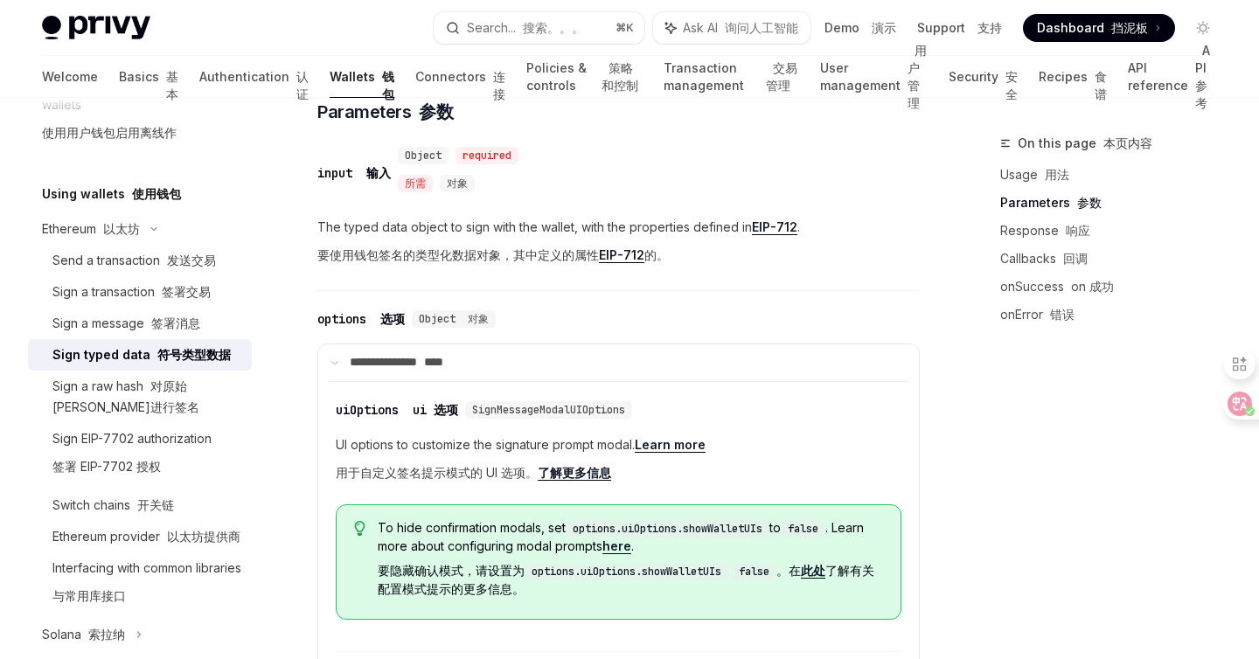
scroll to position [718, 0]
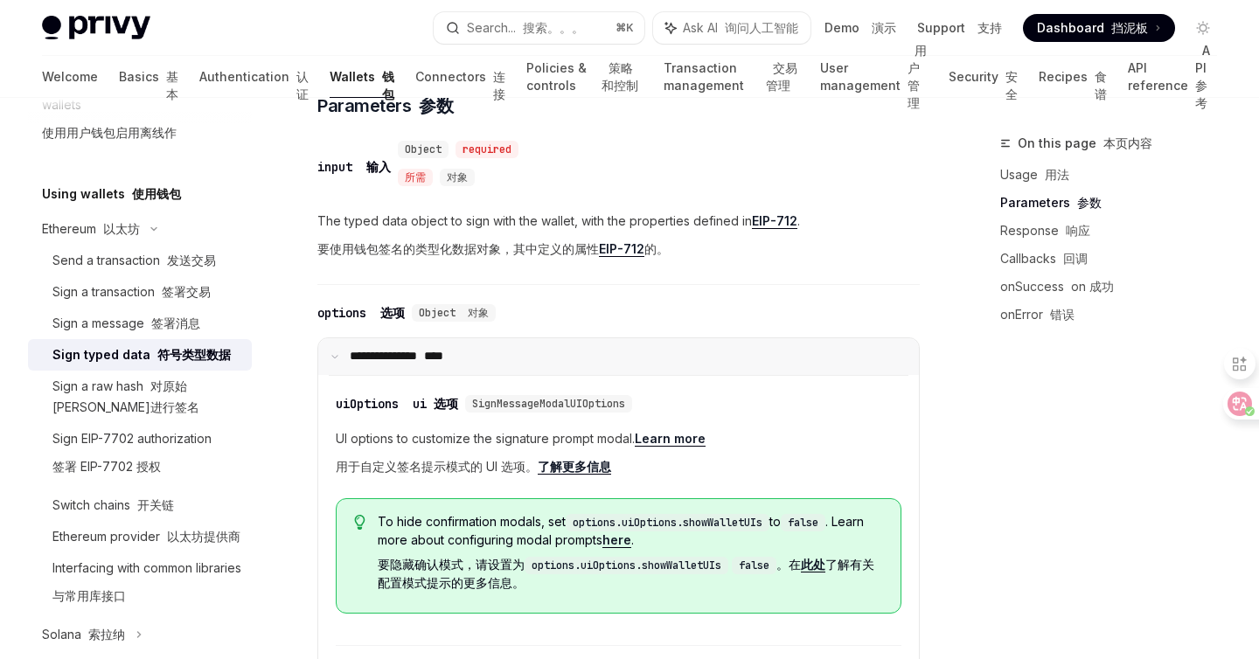
click at [426, 365] on p "**********" at bounding box center [423, 357] width 146 height 16
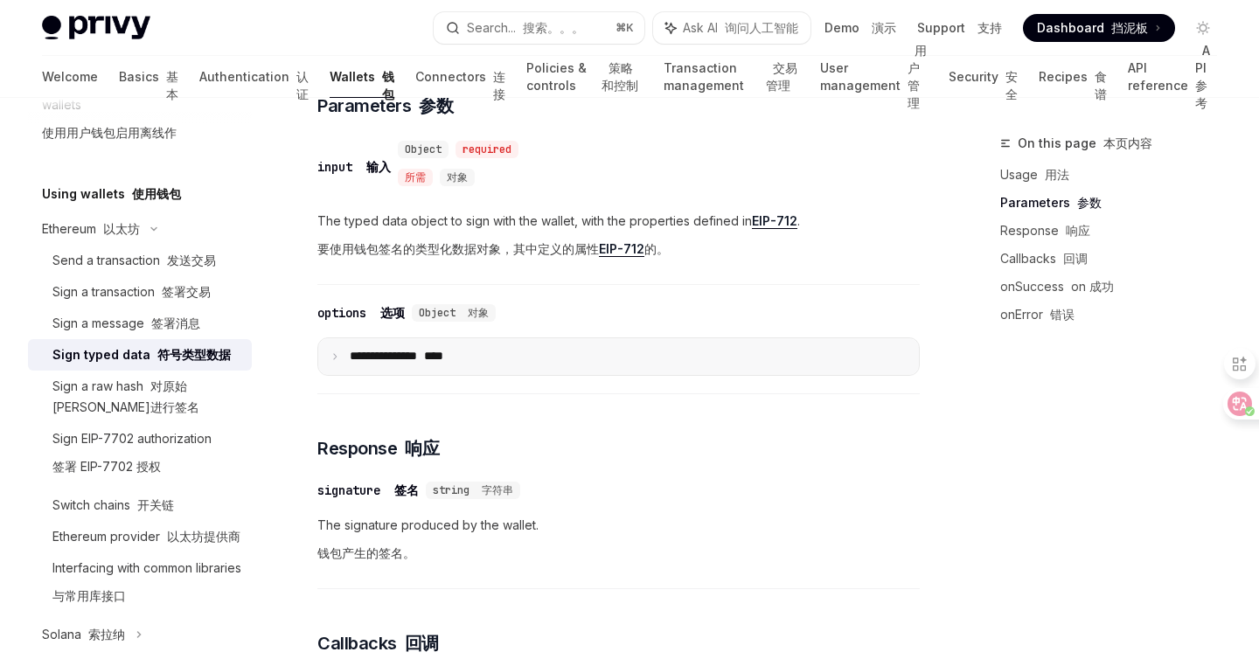
click at [426, 365] on p "**********" at bounding box center [426, 357] width 152 height 16
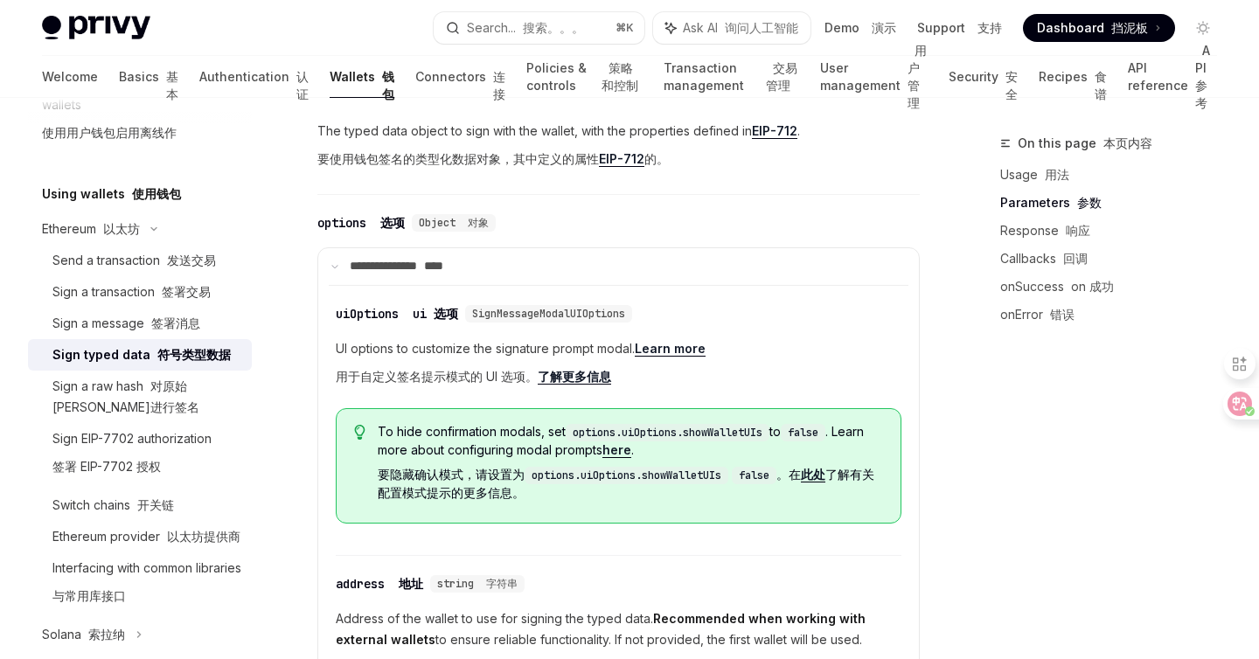
scroll to position [815, 0]
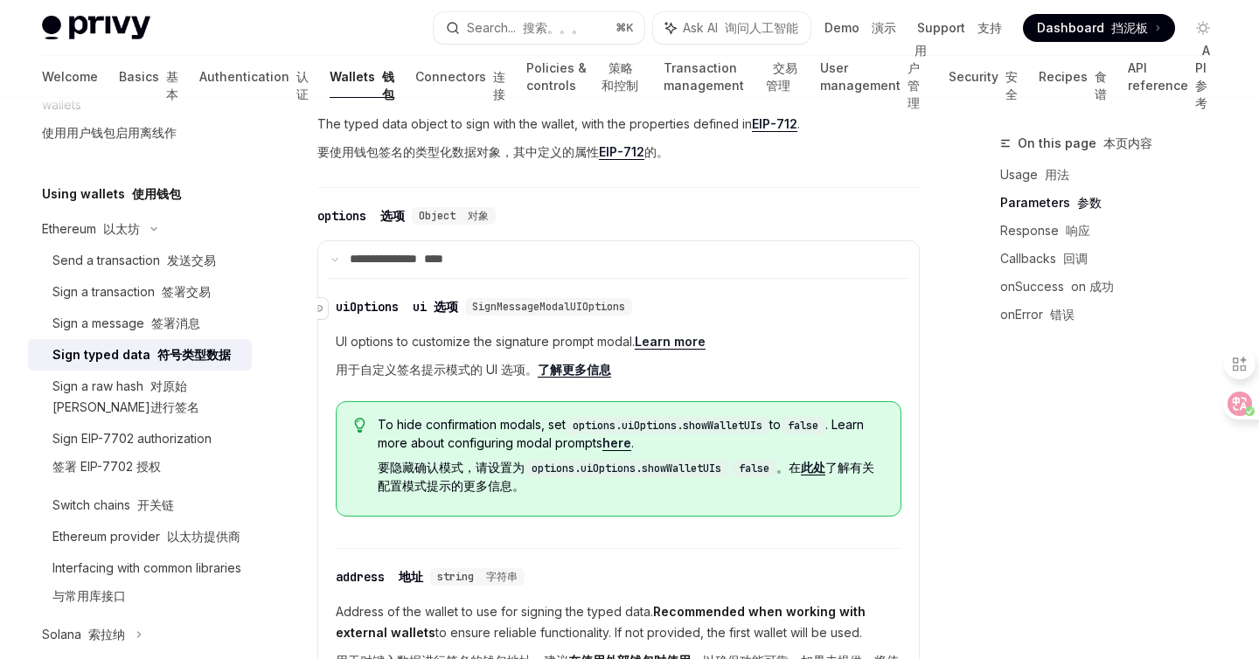
click at [588, 314] on span "SignMessageModalUIOptions" at bounding box center [548, 307] width 153 height 14
copy span "SignMessageModalUIOptions"
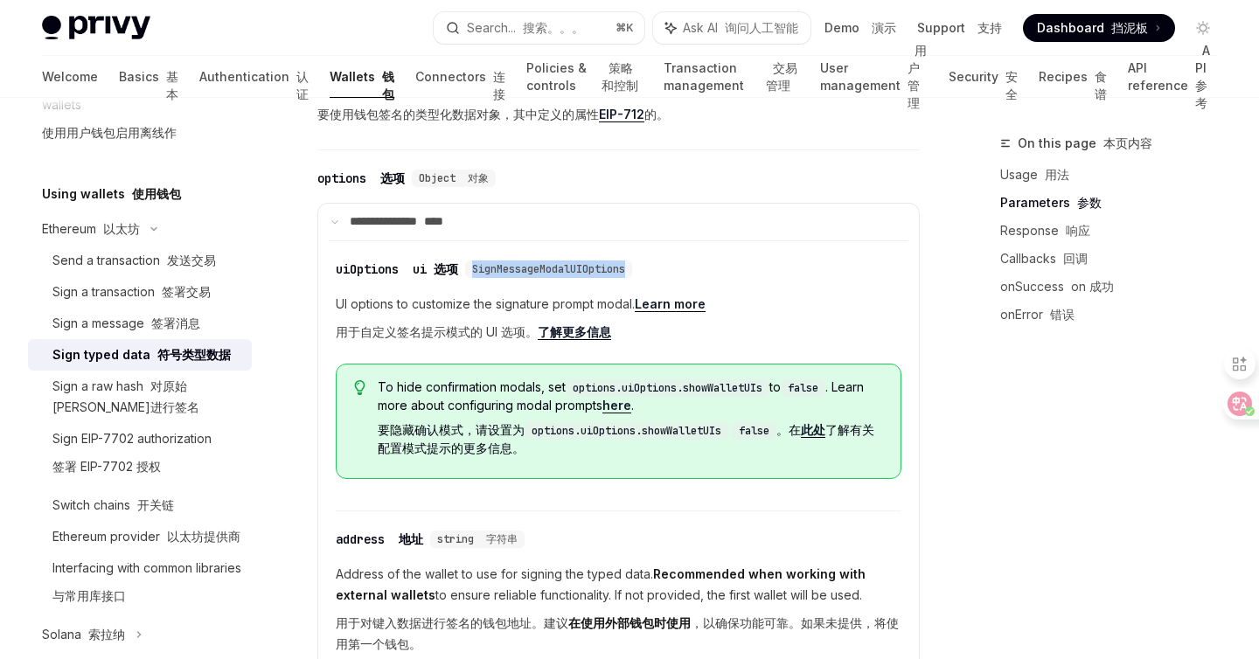
scroll to position [863, 0]
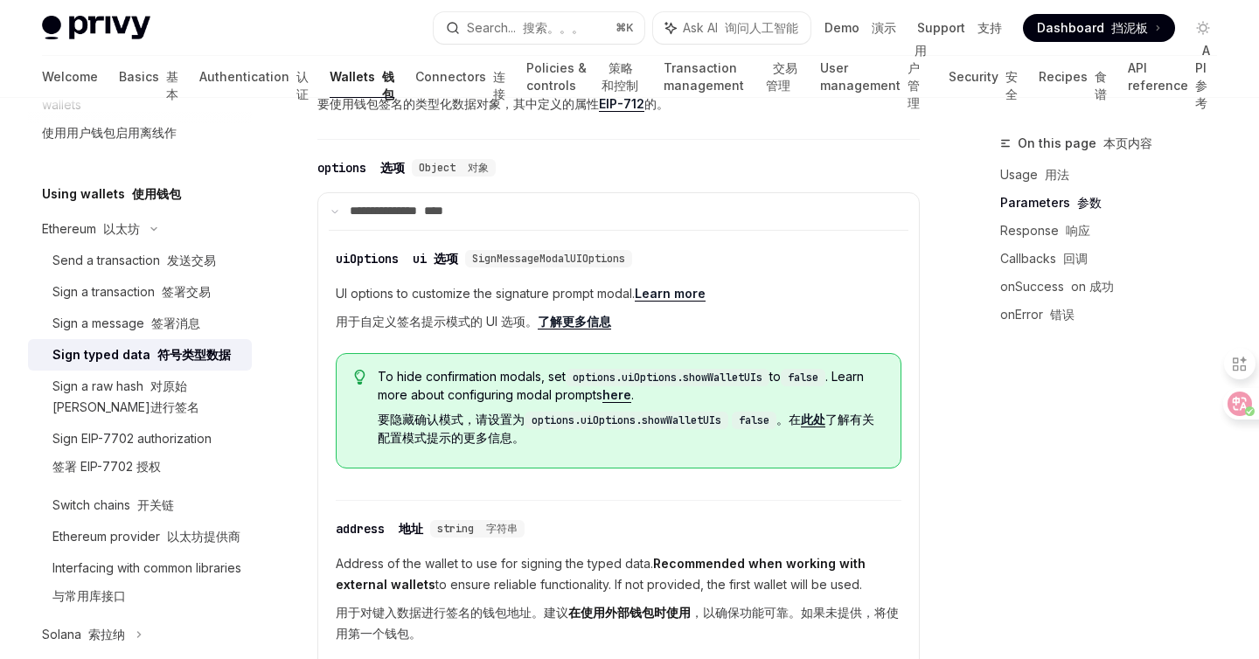
click at [660, 487] on div "​ uiOptions ui 选项 SignMessageModalUIOptions UI options to customize the signatu…" at bounding box center [619, 370] width 566 height 261
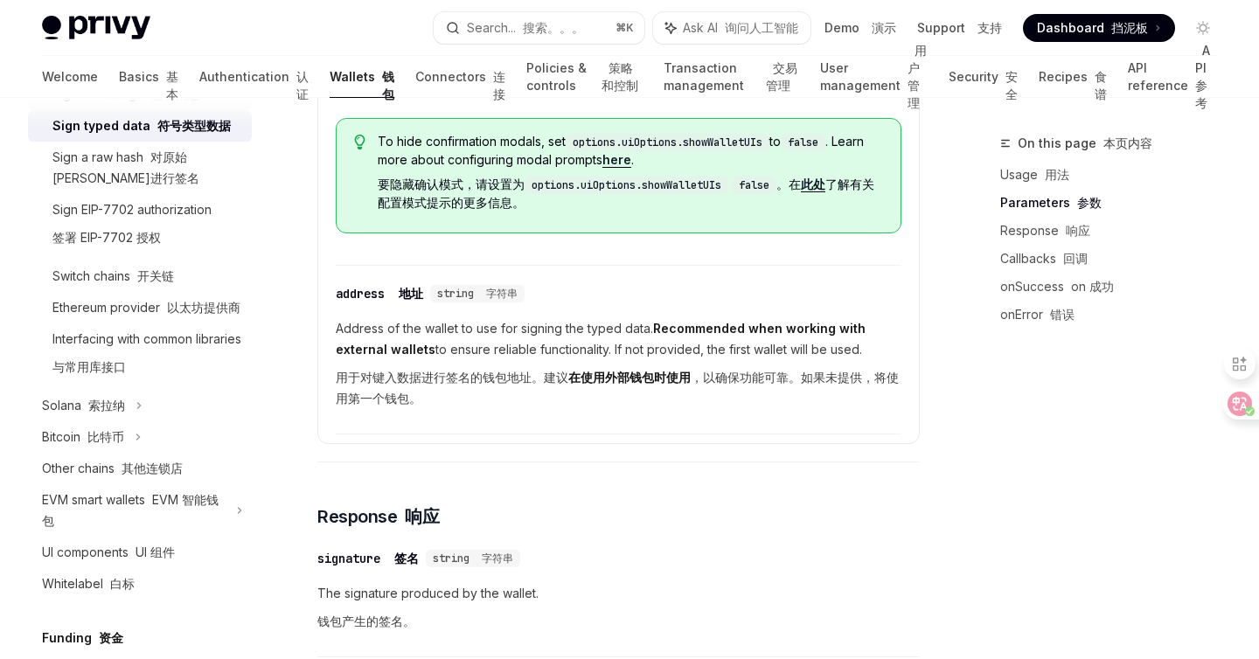
scroll to position [628, 0]
click at [720, 331] on span "Address of the wallet to use for signing the typed data. Recommended when worki…" at bounding box center [619, 367] width 566 height 98
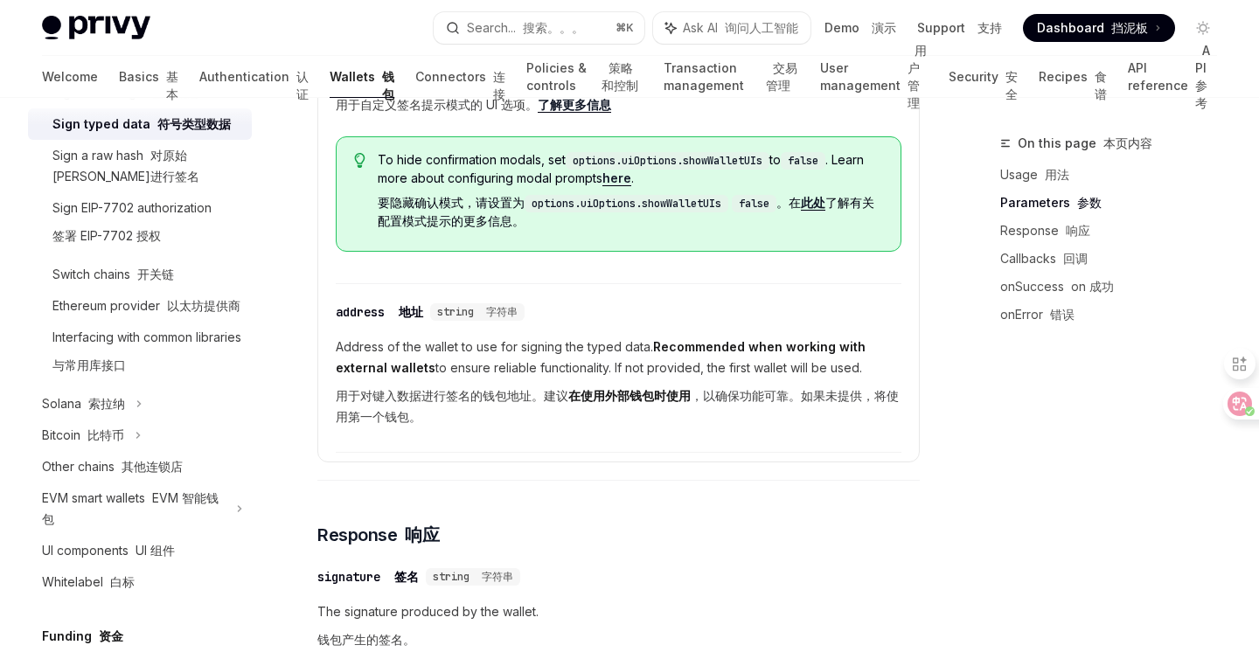
scroll to position [1081, 0]
click at [376, 409] on font "用于对键入数据进行签名的钱包地址。建议 在使用外部钱包时使用 ，以确保功能可靠。如果未提供，将使用第一个钱包。" at bounding box center [617, 405] width 563 height 36
click at [439, 409] on font "用于对键入数据进行签名的钱包地址。建议 在使用外部钱包时使用 ，以确保功能可靠。如果未提供，将使用第一个钱包。" at bounding box center [617, 405] width 563 height 36
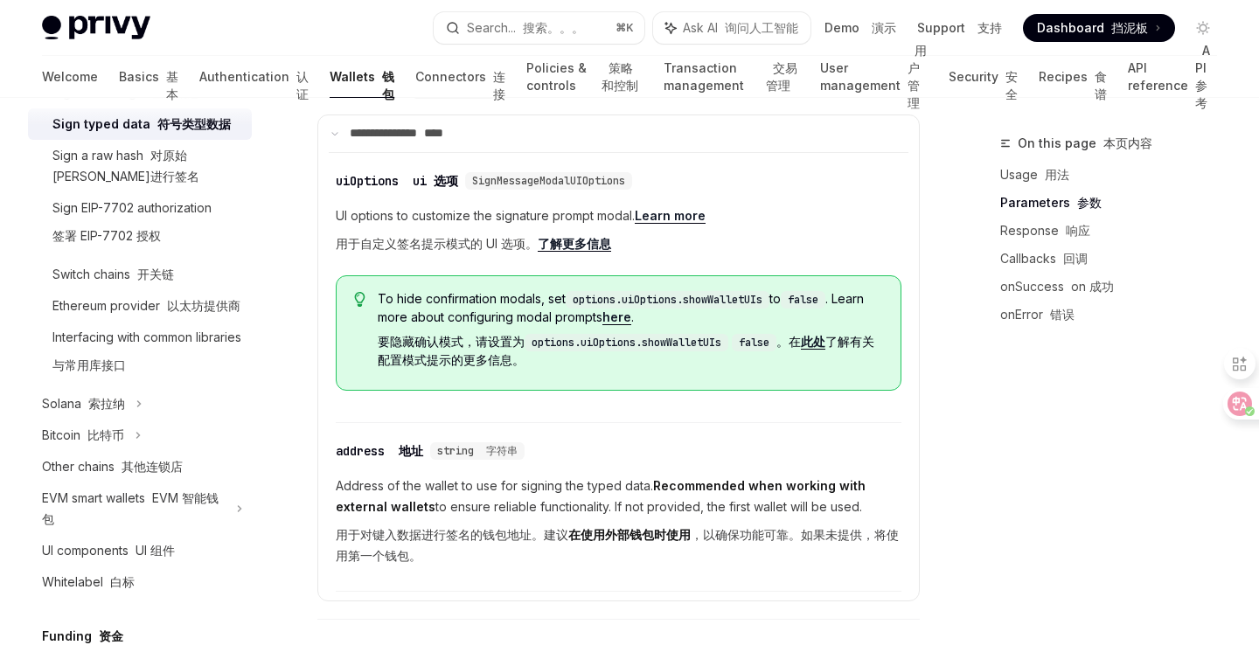
scroll to position [940, 0]
click at [485, 358] on font "要隐藏确认模式，请设置为 options.uiOptions.showWalletUIs false 。在 此处 了解有关配置模式提示的更多信息。" at bounding box center [626, 351] width 497 height 33
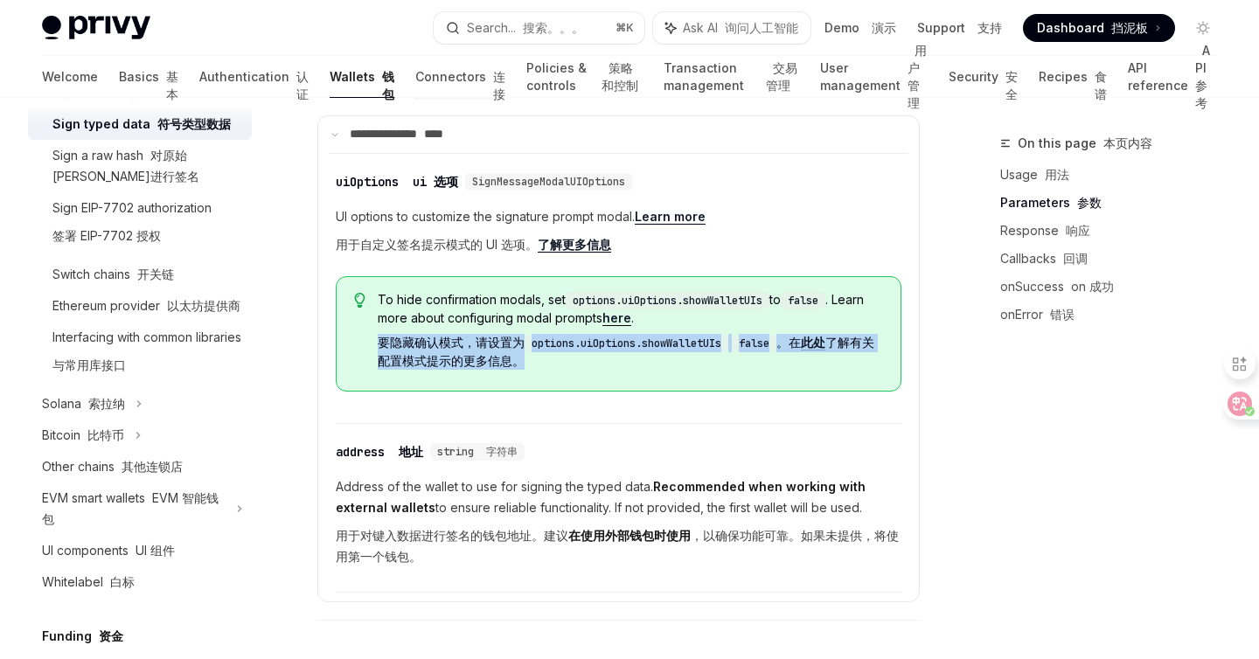
click at [485, 358] on font "要隐藏确认模式，请设置为 options.uiOptions.showWalletUIs false 。在 此处 了解有关配置模式提示的更多信息。" at bounding box center [626, 351] width 497 height 33
click at [630, 424] on div "​ uiOptions ui 选项 SignMessageModalUIOptions UI options to customize the signatu…" at bounding box center [619, 293] width 566 height 261
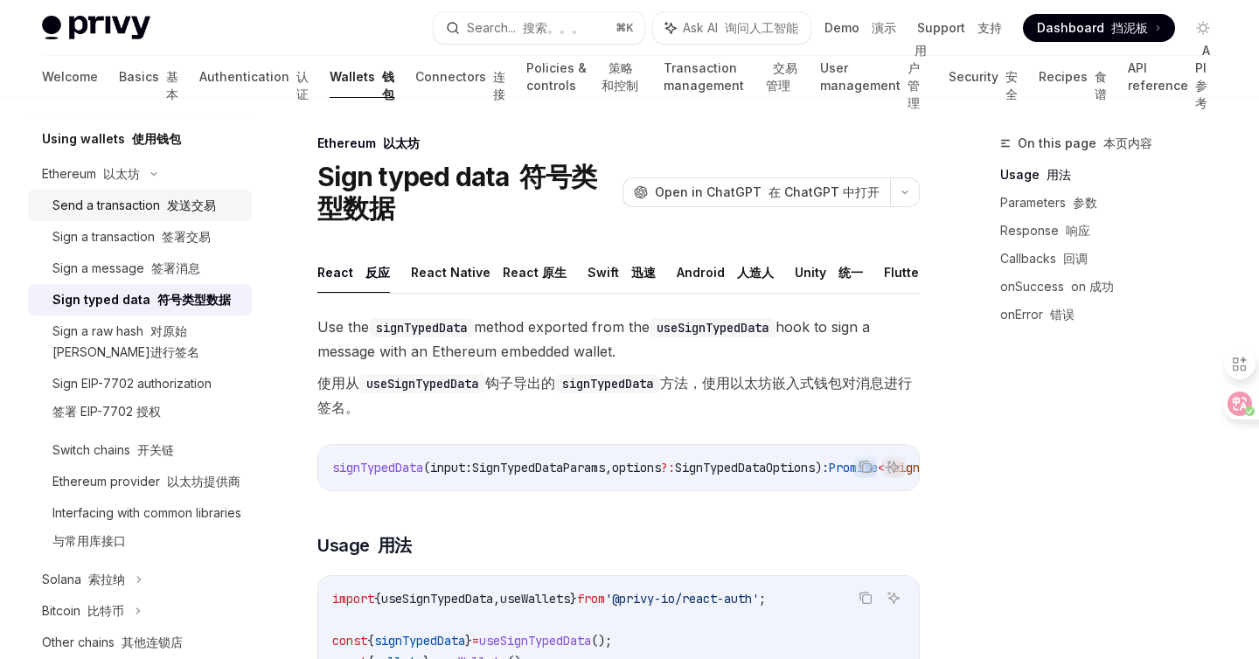
scroll to position [395, 0]
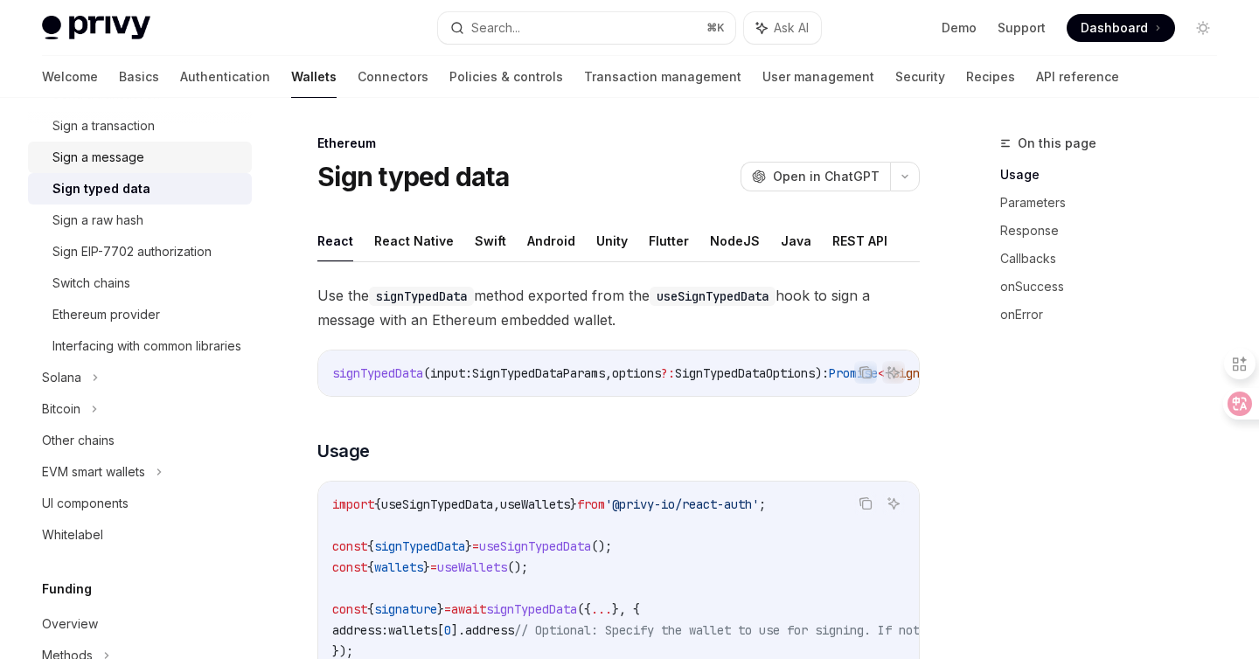
scroll to position [532, 0]
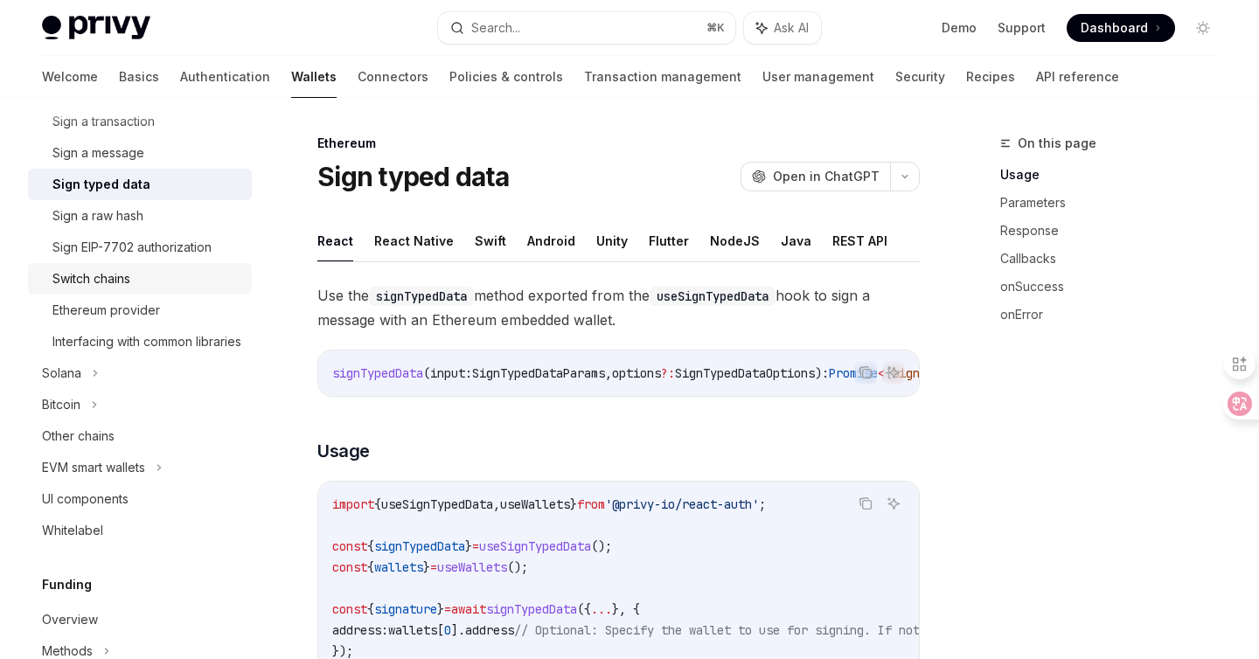
click at [165, 281] on div "Switch chains" at bounding box center [146, 278] width 189 height 21
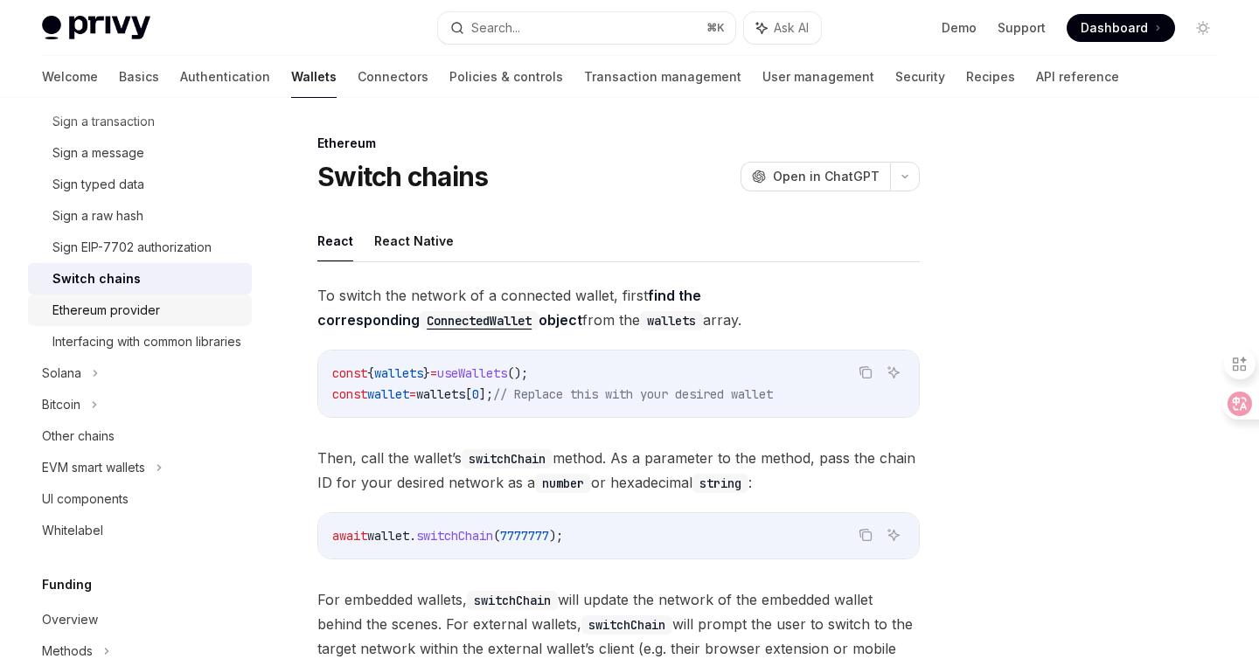
click at [212, 324] on link "Ethereum provider" at bounding box center [140, 310] width 224 height 31
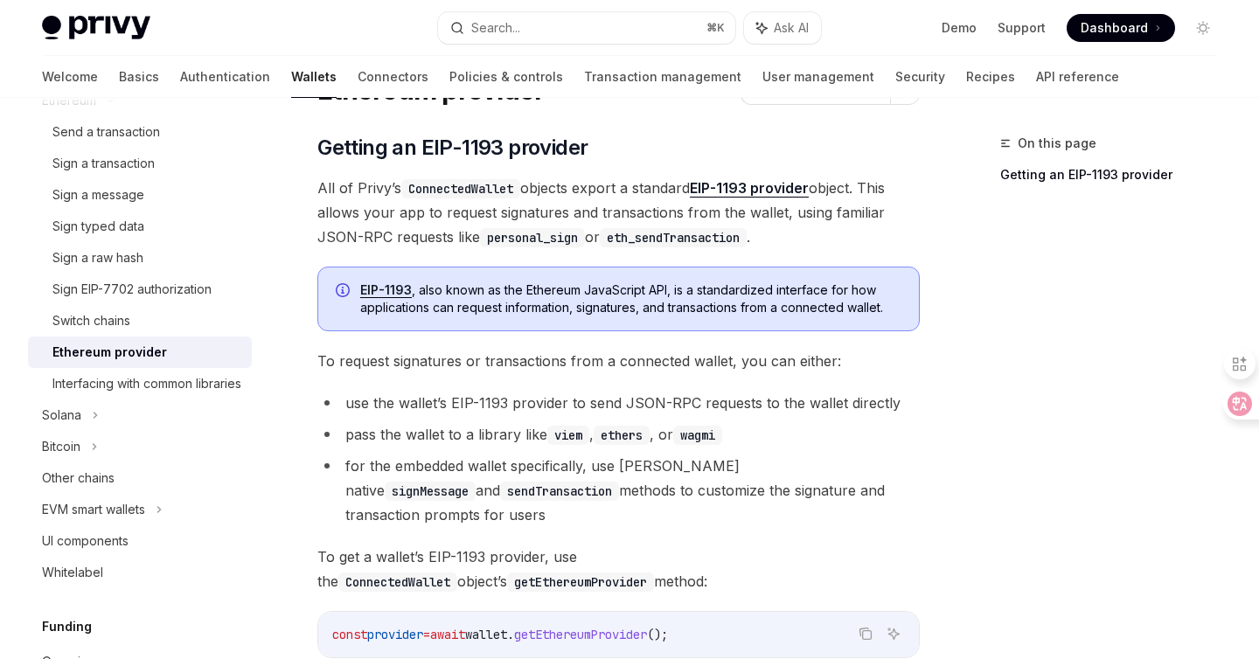
scroll to position [532, 0]
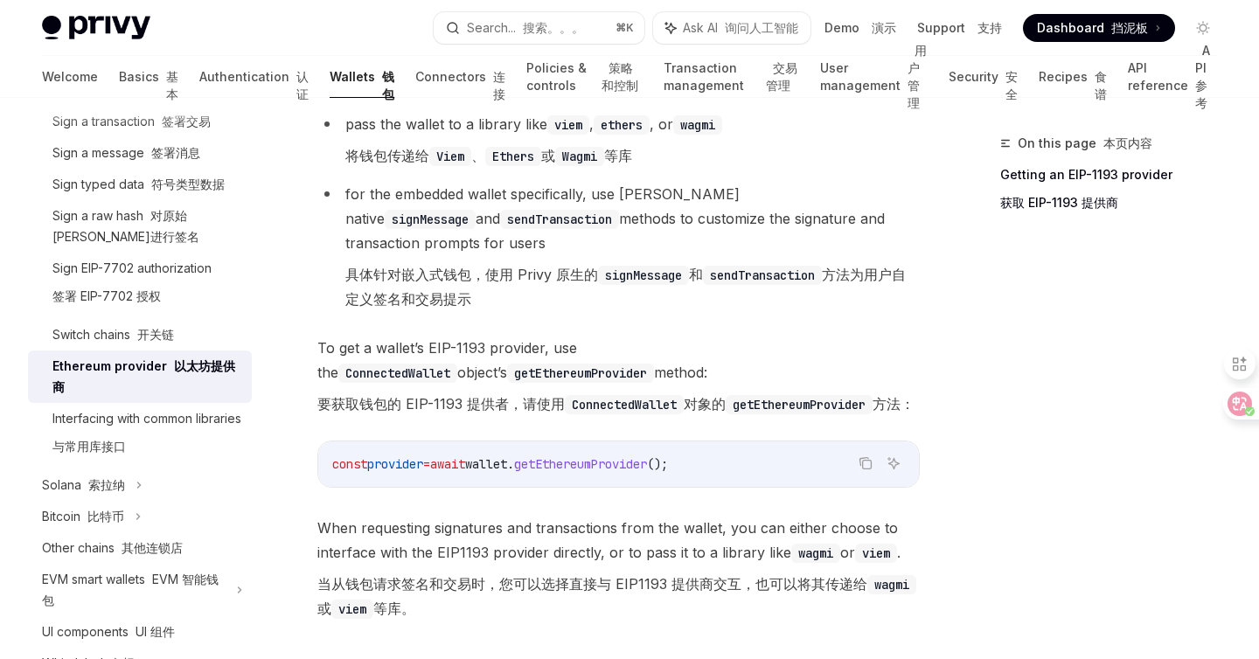
scroll to position [691, 0]
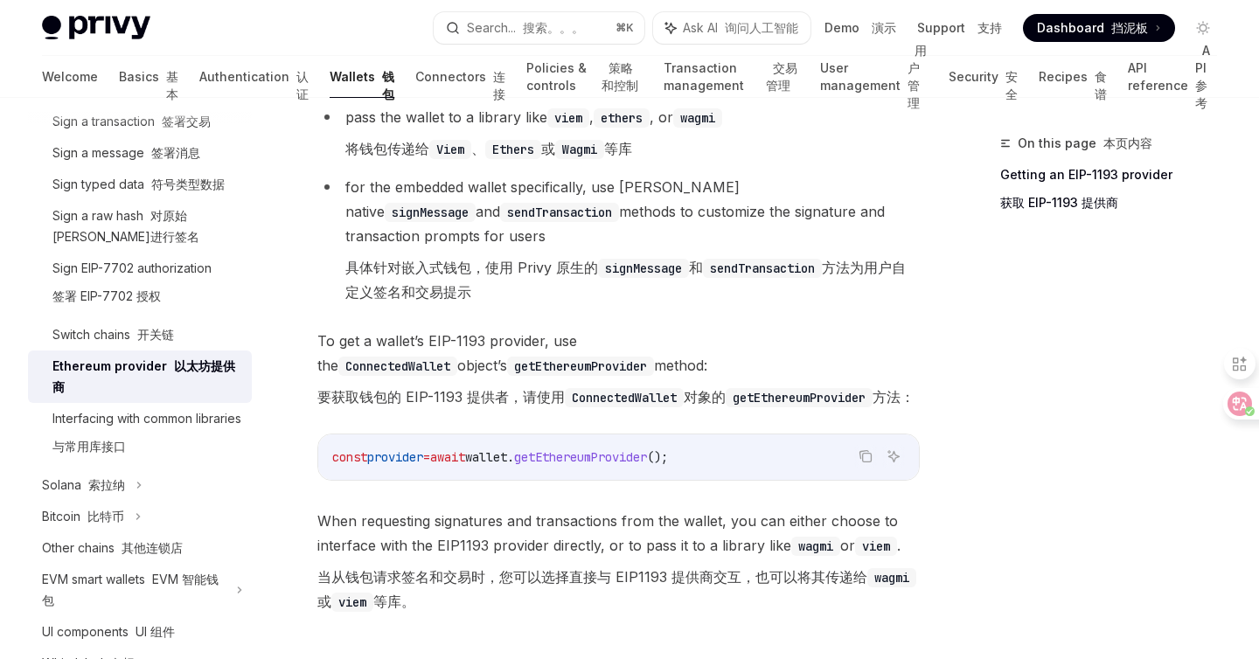
click at [473, 390] on font "要获取钱包的 EIP-1193 提供者，请使用 ConnectedWallet 对象的 getEthereumProvider 方法：" at bounding box center [615, 396] width 597 height 17
click at [512, 407] on font "要获取钱包的 EIP-1193 提供者，请使用 ConnectedWallet 对象的 getEthereumProvider 方法：" at bounding box center [615, 397] width 597 height 24
click at [625, 401] on code "ConnectedWallet" at bounding box center [624, 397] width 119 height 19
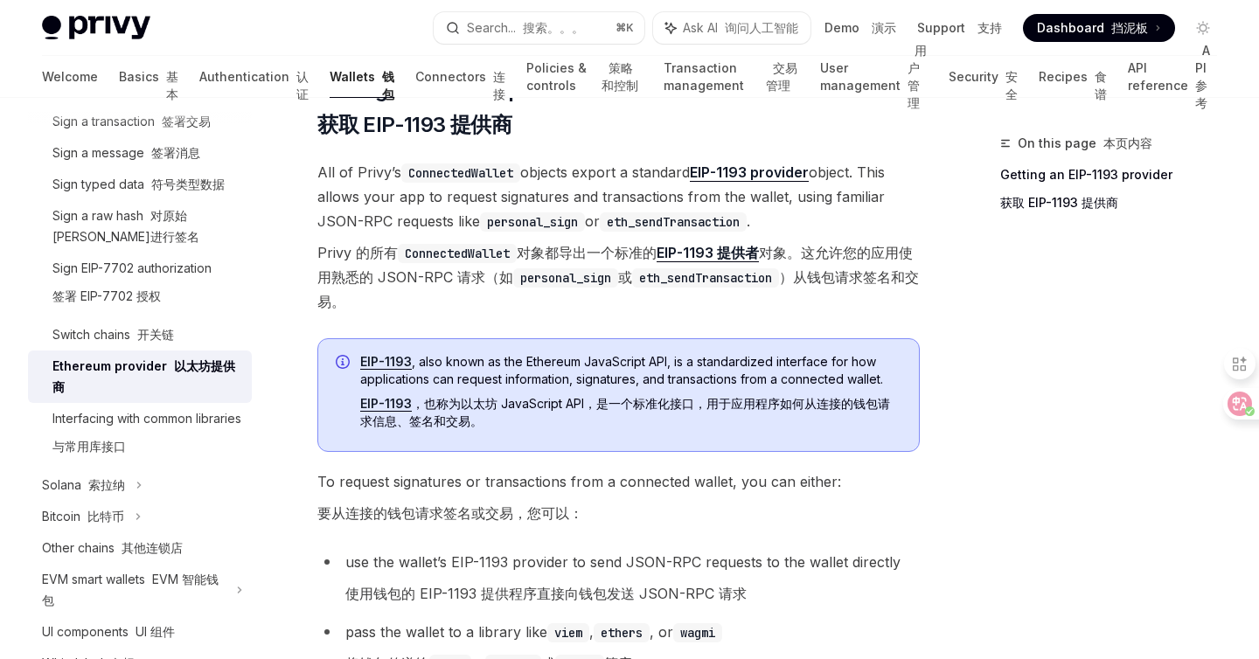
scroll to position [169, 0]
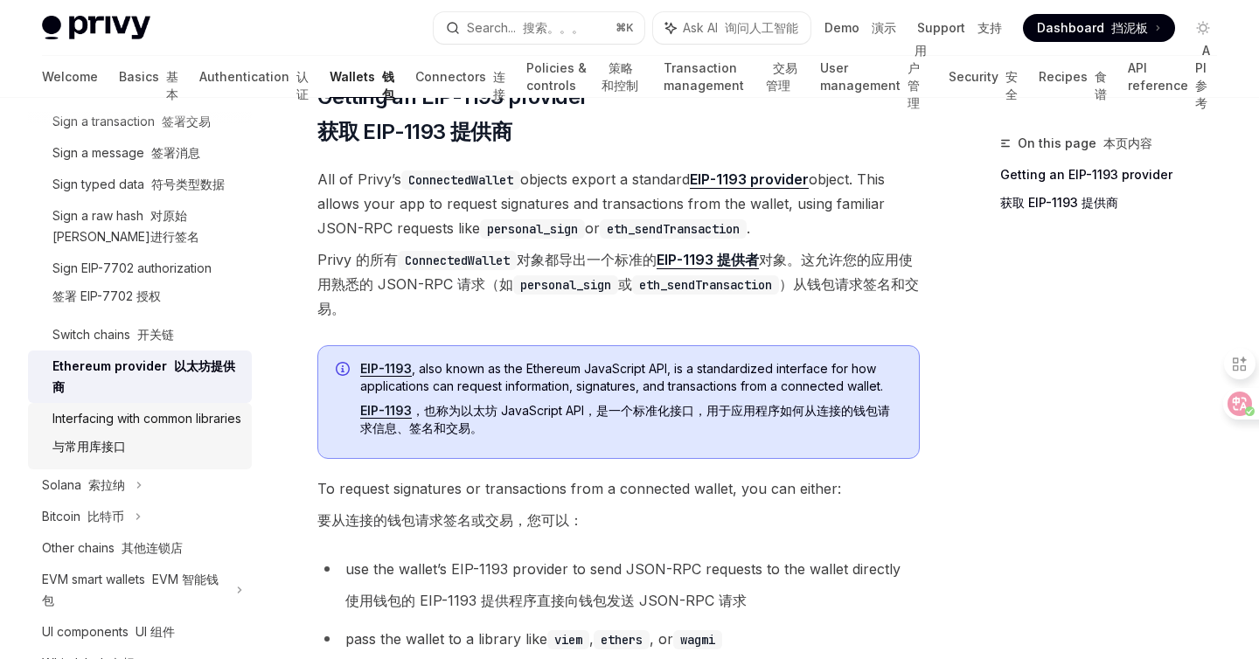
click at [99, 457] on font "与常用库接口" at bounding box center [88, 446] width 73 height 21
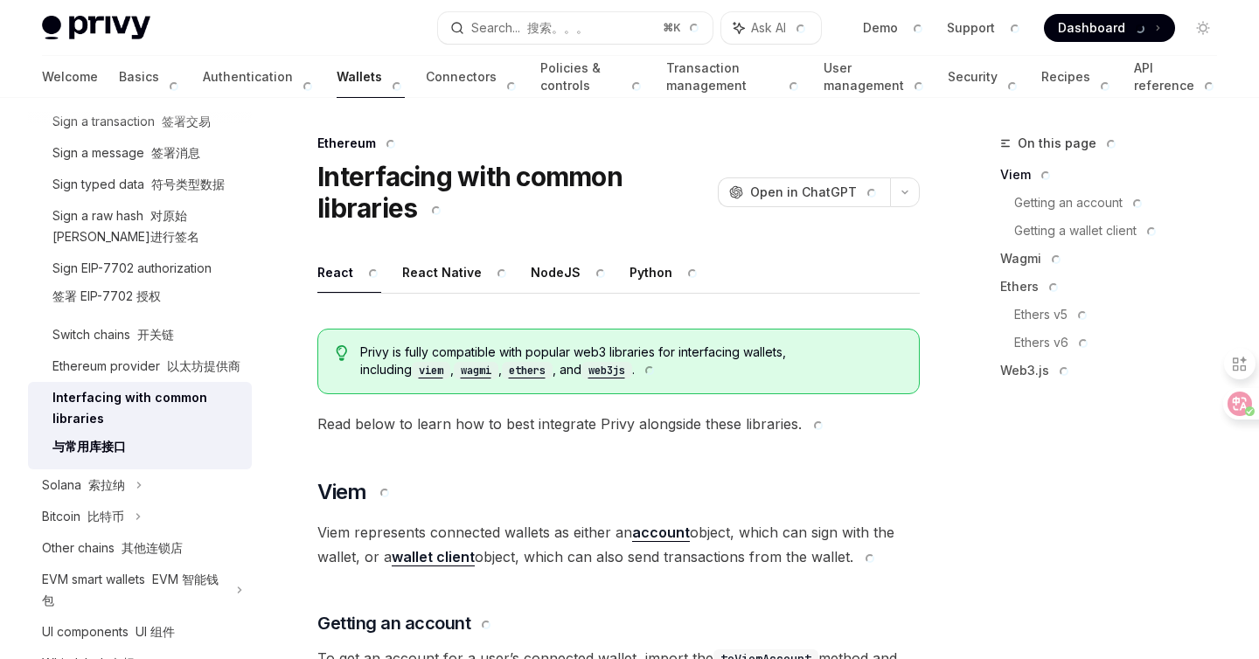
type textarea "*"
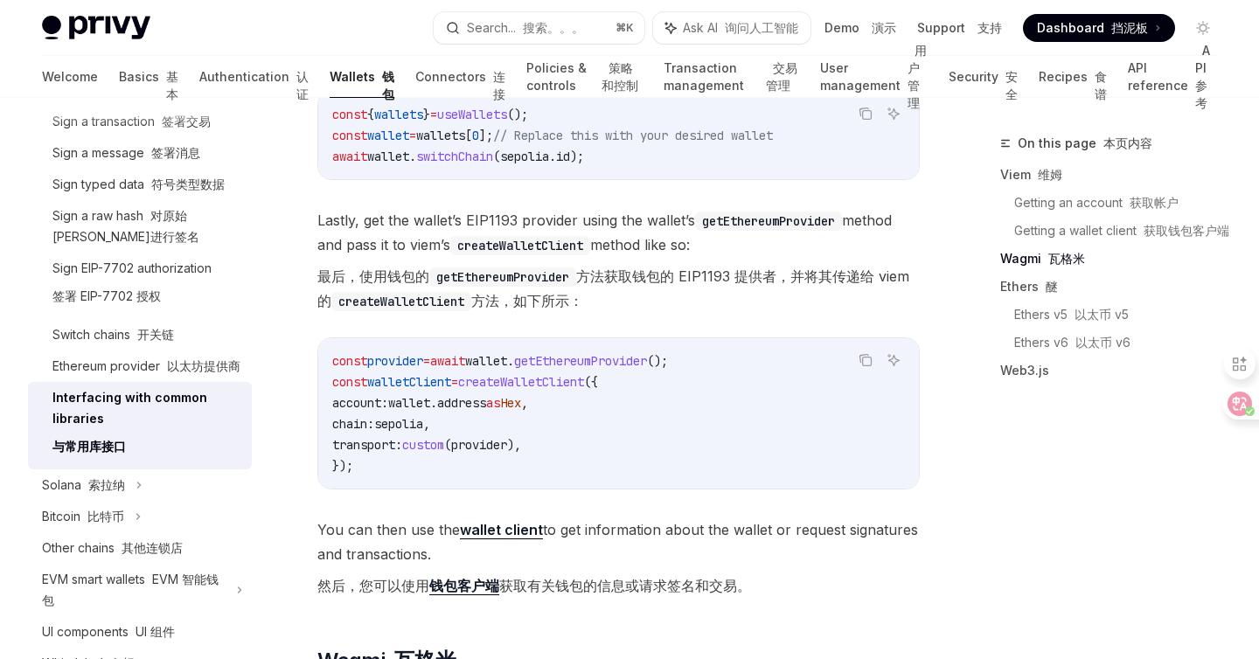
scroll to position [1725, 0]
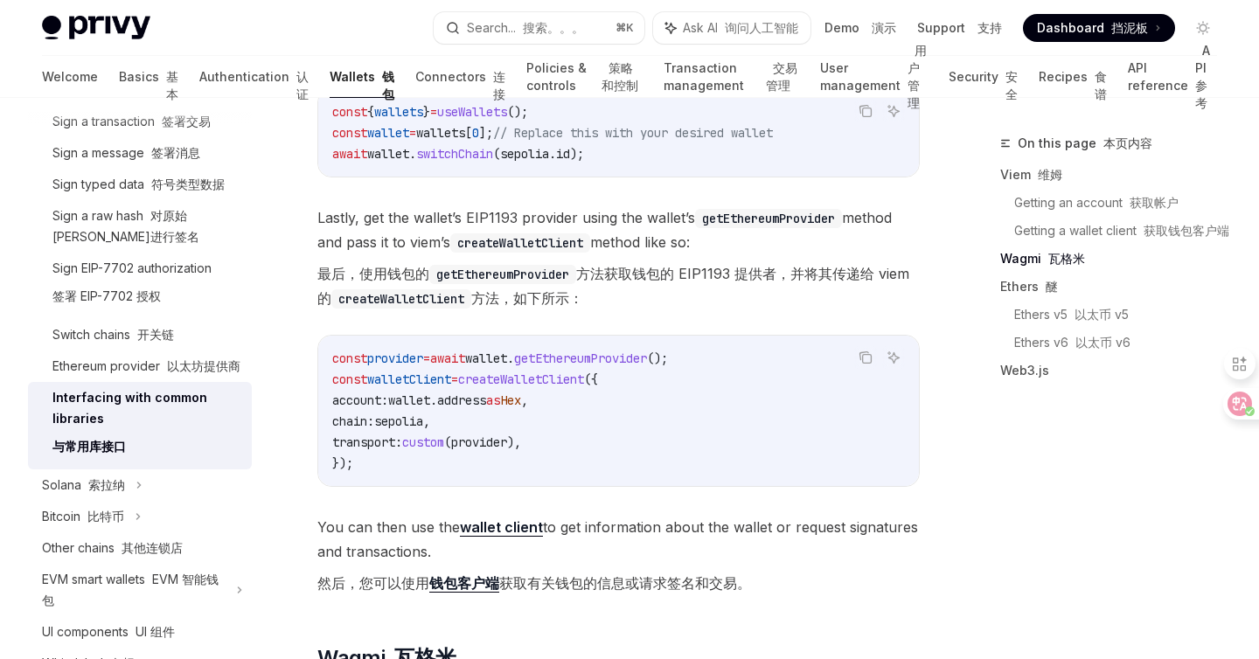
click at [486, 474] on code "const provider = await wallet . getEthereumProvider (); const walletClient = cr…" at bounding box center [618, 411] width 573 height 126
click at [528, 408] on span "," at bounding box center [524, 401] width 7 height 16
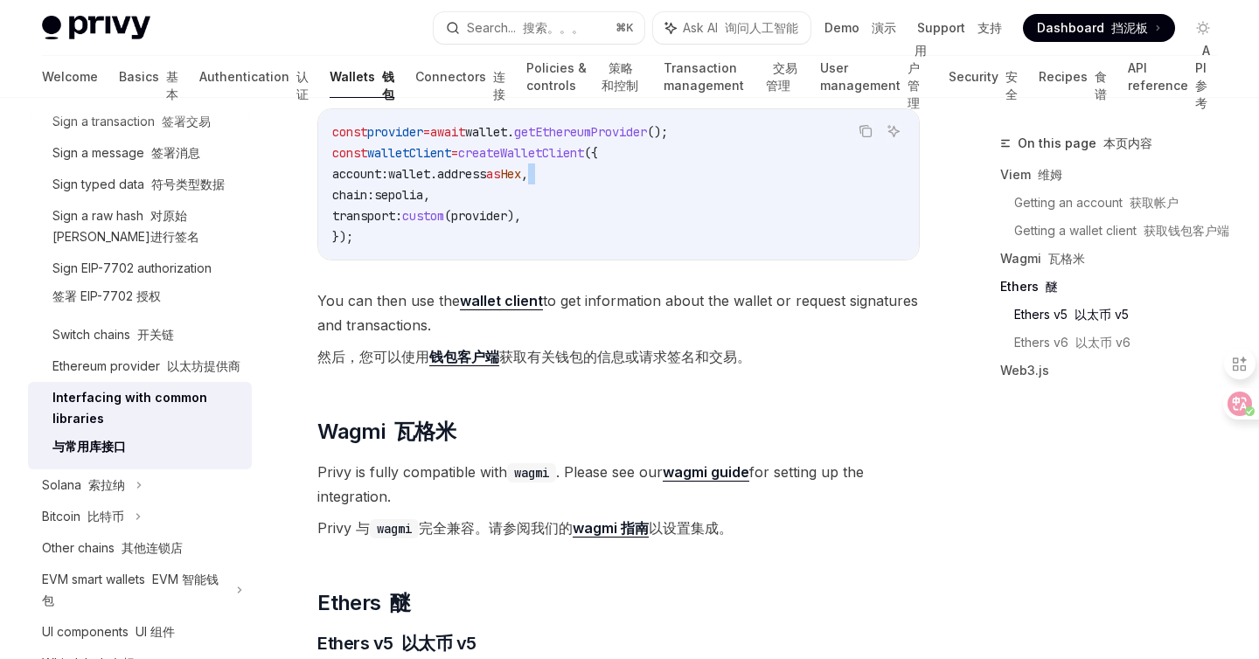
scroll to position [1953, 0]
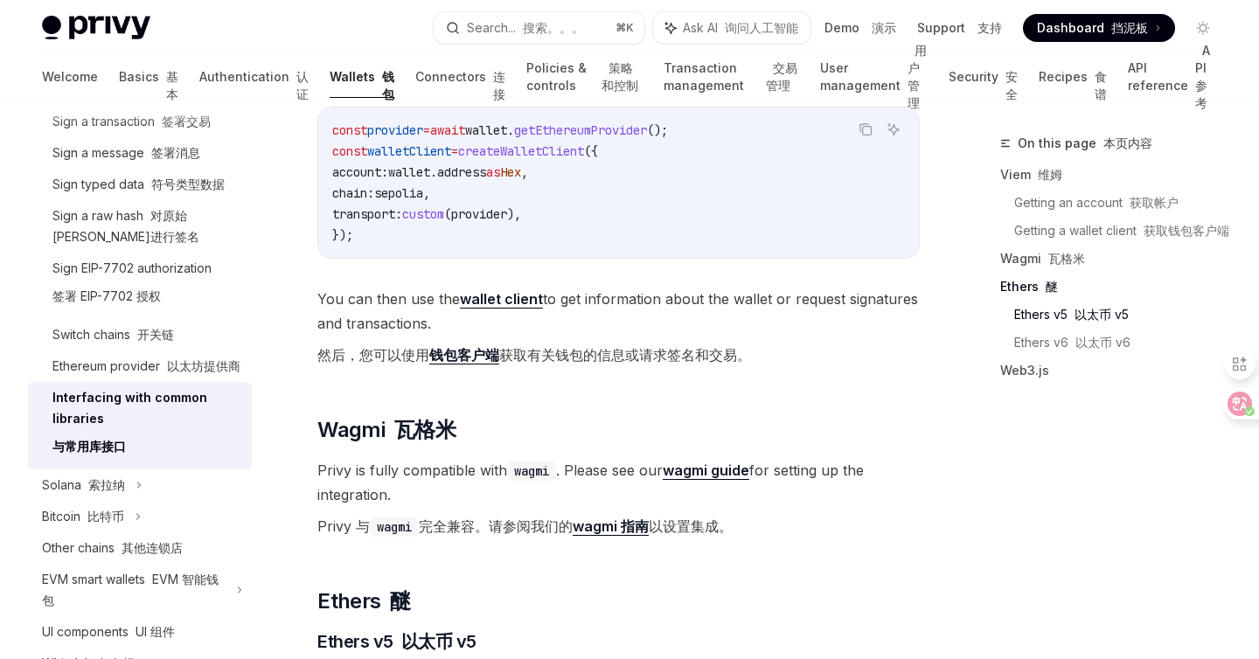
click at [672, 365] on font "然后，您可以使用 钱包客户端 获取有关钱包的信息或请求签名和交易。" at bounding box center [534, 355] width 434 height 18
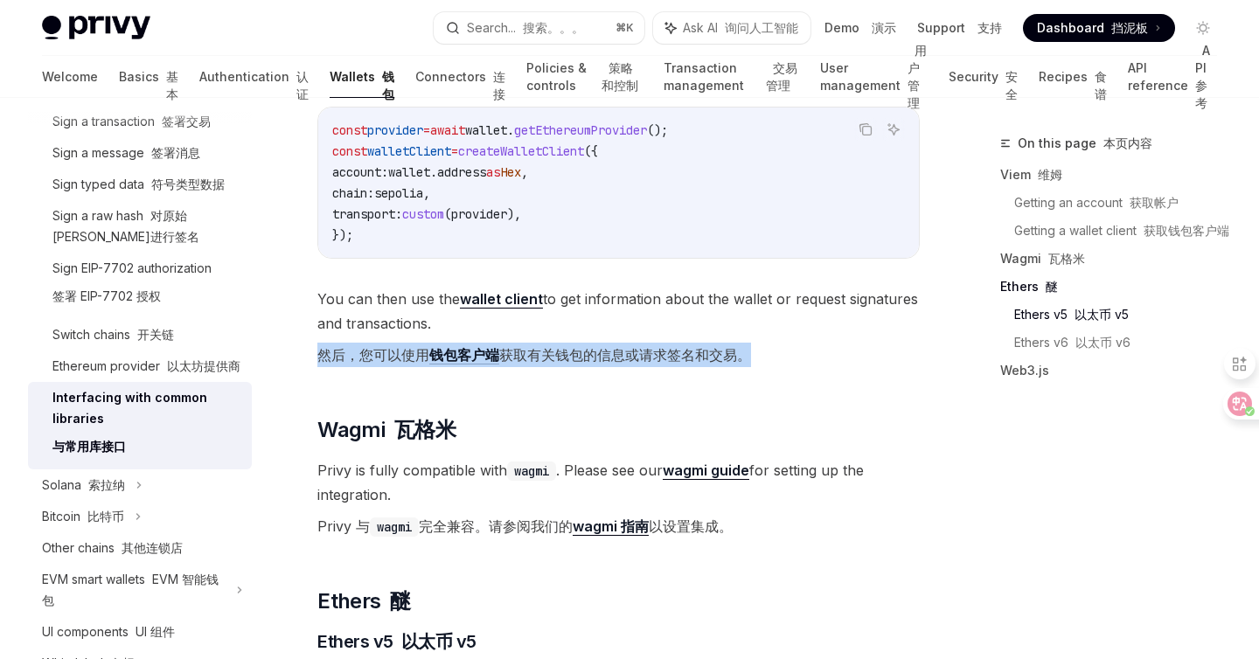
click at [672, 365] on font "然后，您可以使用 钱包客户端 获取有关钱包的信息或请求签名和交易。" at bounding box center [534, 355] width 434 height 18
click at [607, 365] on font "然后，您可以使用 钱包客户端 获取有关钱包的信息或请求签名和交易。" at bounding box center [534, 355] width 434 height 18
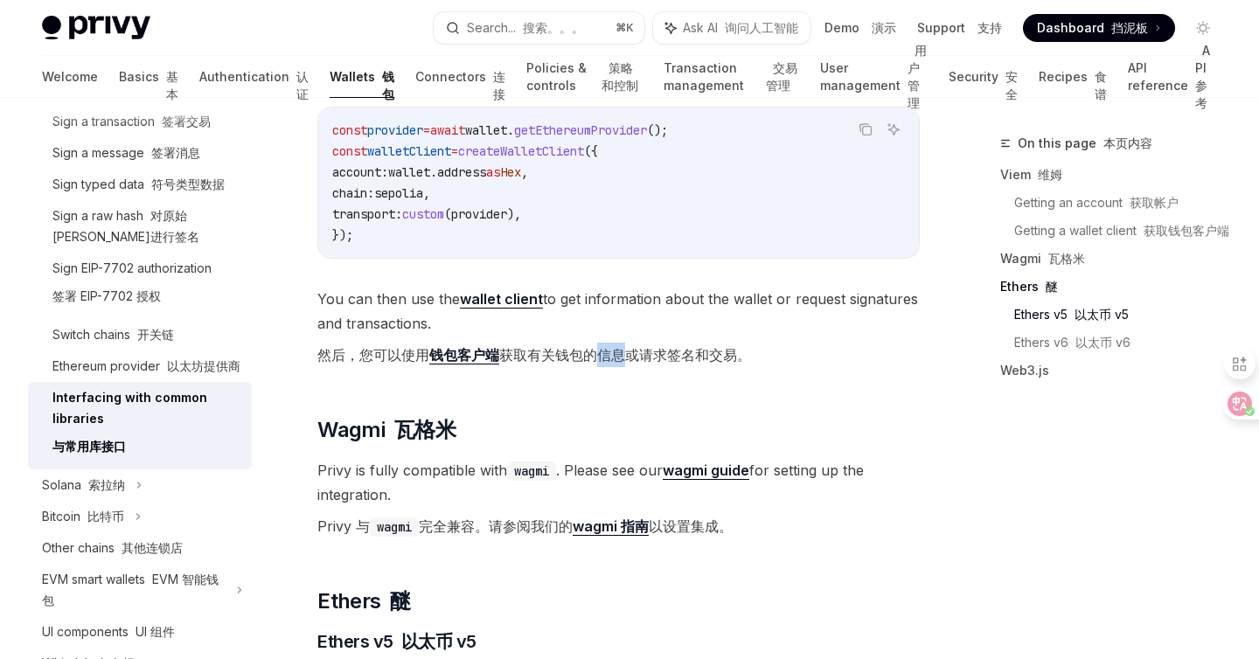
click at [607, 365] on font "然后，您可以使用 钱包客户端 获取有关钱包的信息或请求签名和交易。" at bounding box center [534, 355] width 434 height 18
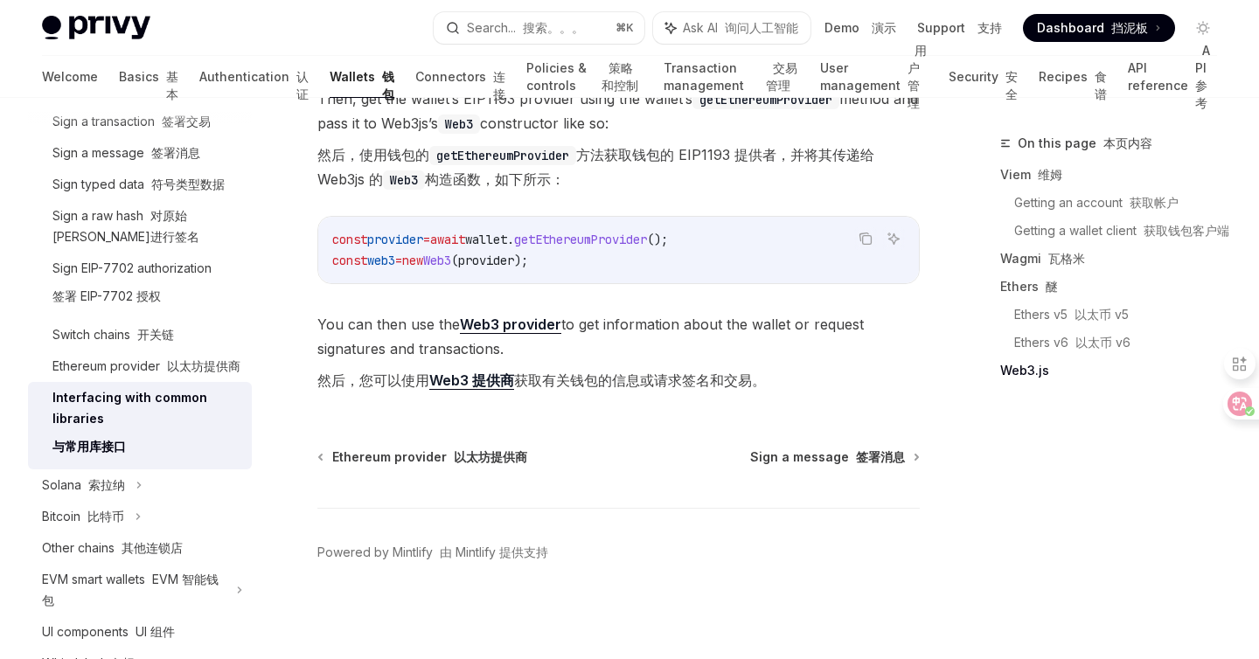
scroll to position [3304, 0]
click at [636, 390] on font "然后，您可以使用 Web3 提供商 获取有关钱包的信息或请求签名和交易。" at bounding box center [541, 381] width 449 height 18
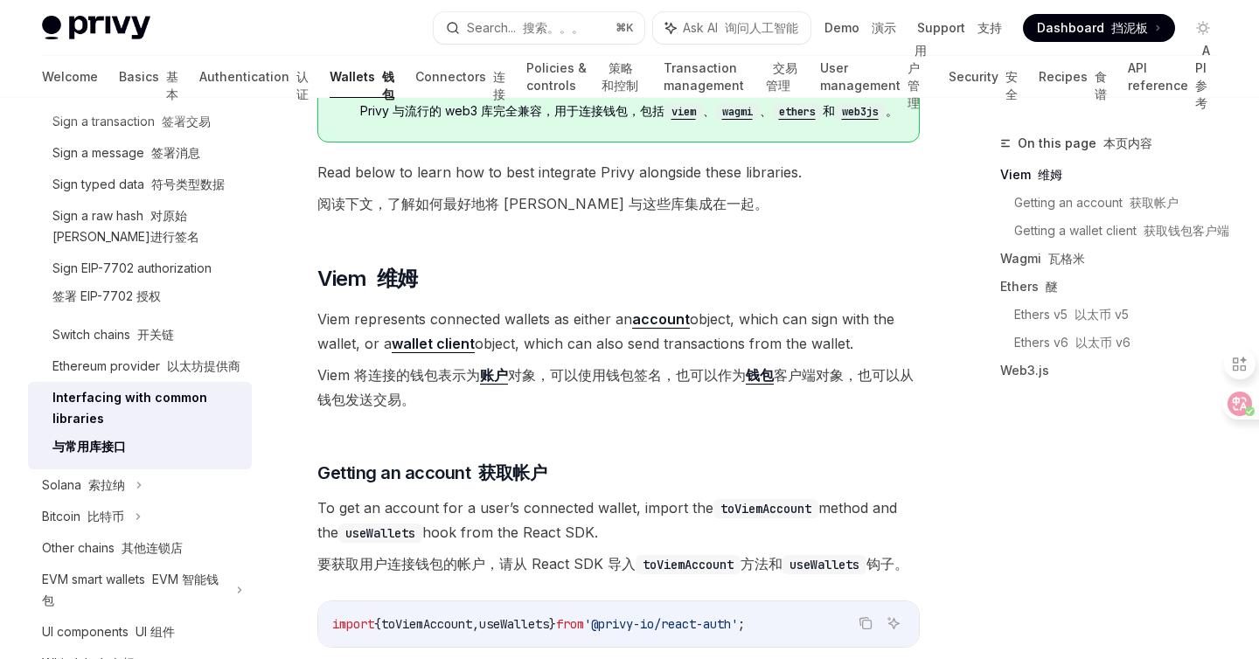
scroll to position [331, 0]
click at [434, 391] on font "Viem 将连接的钱包表示为 账户 对象，可以使用钱包签名，也可以作为 钱包 客户端对象，也可以从钱包发送交易。" at bounding box center [615, 386] width 596 height 42
click at [609, 391] on font "Viem 将连接的钱包表示为 账户 对象，可以使用钱包签名，也可以作为 钱包 客户端对象，也可以从钱包发送交易。" at bounding box center [615, 386] width 596 height 42
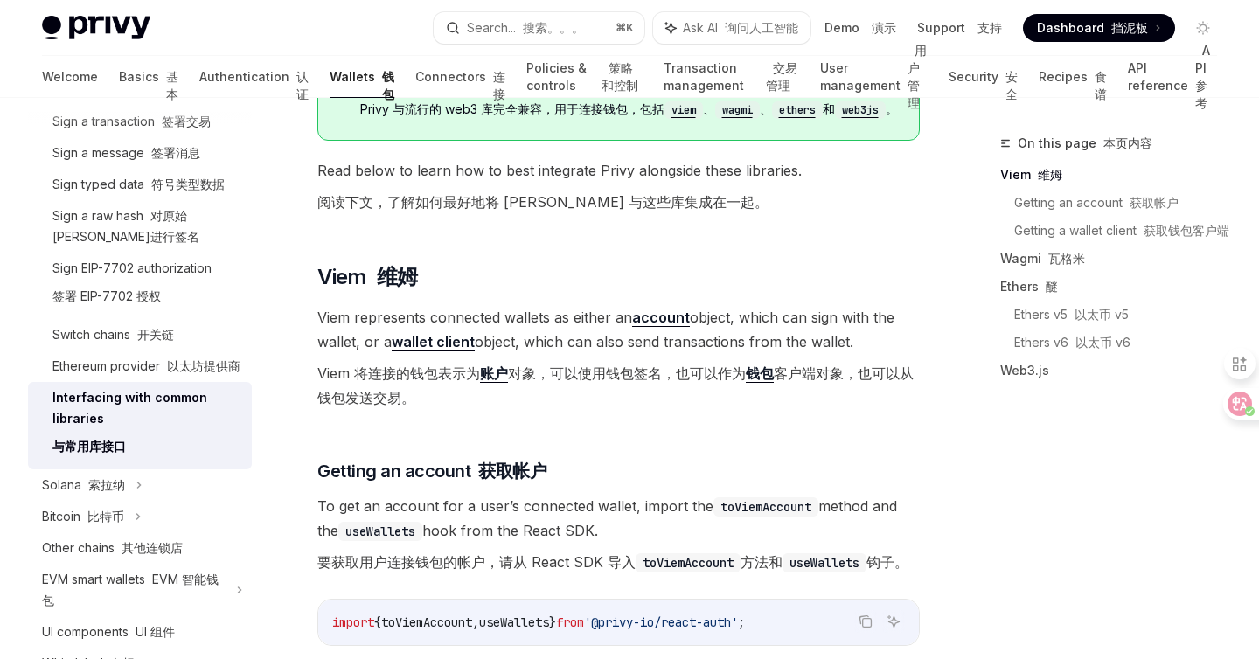
click at [575, 394] on font "Viem 将连接的钱包表示为 账户 对象，可以使用钱包签名，也可以作为 钱包 客户端对象，也可以从钱包发送交易。" at bounding box center [615, 386] width 596 height 42
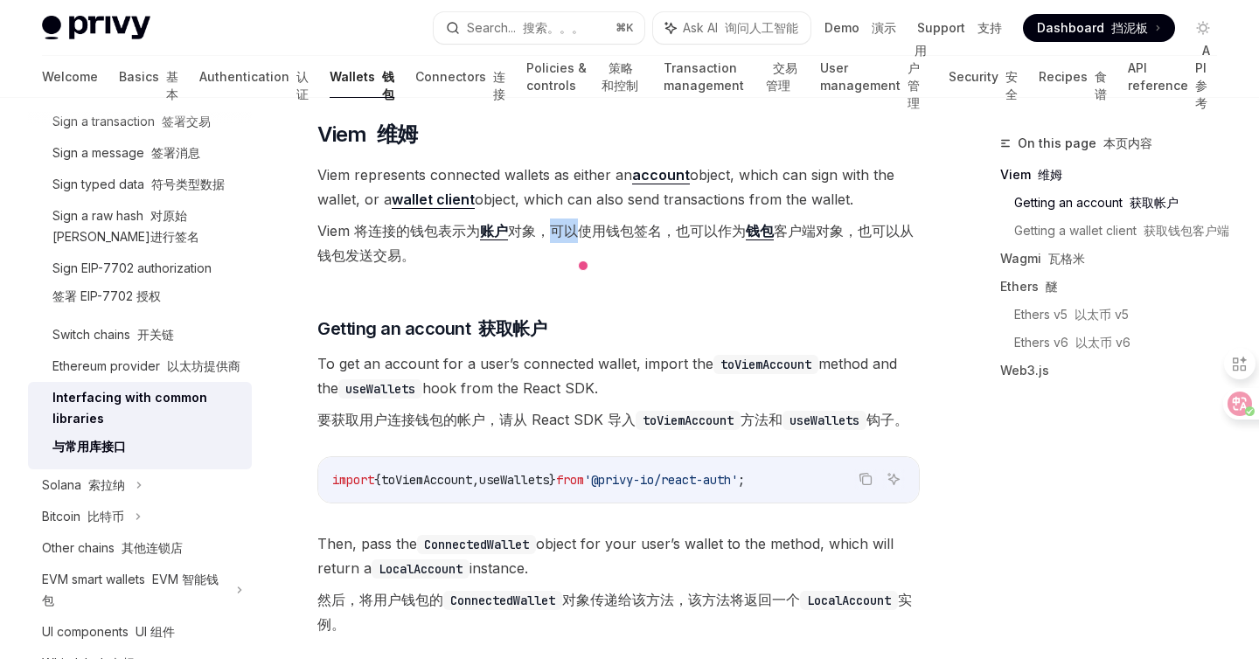
scroll to position [487, 0]
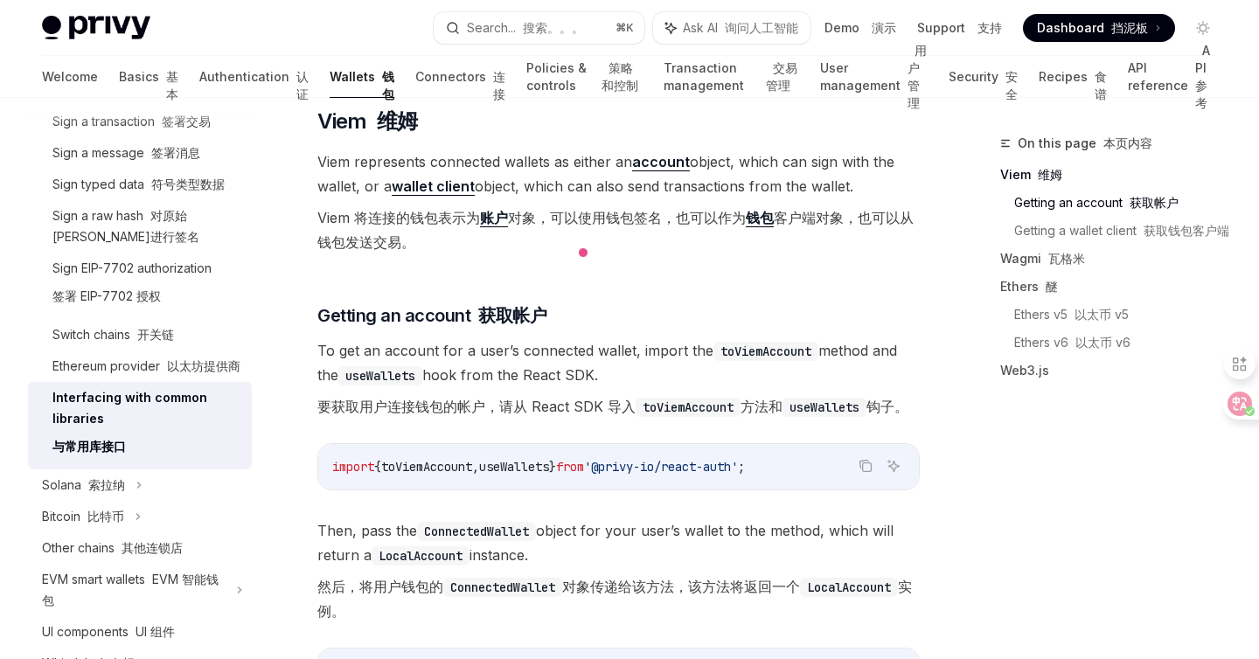
click at [407, 415] on font "要获取用户连接钱包的帐户，请从 React SDK 导入 toViemAccount 方法和 useWallets 钩子。" at bounding box center [612, 406] width 591 height 17
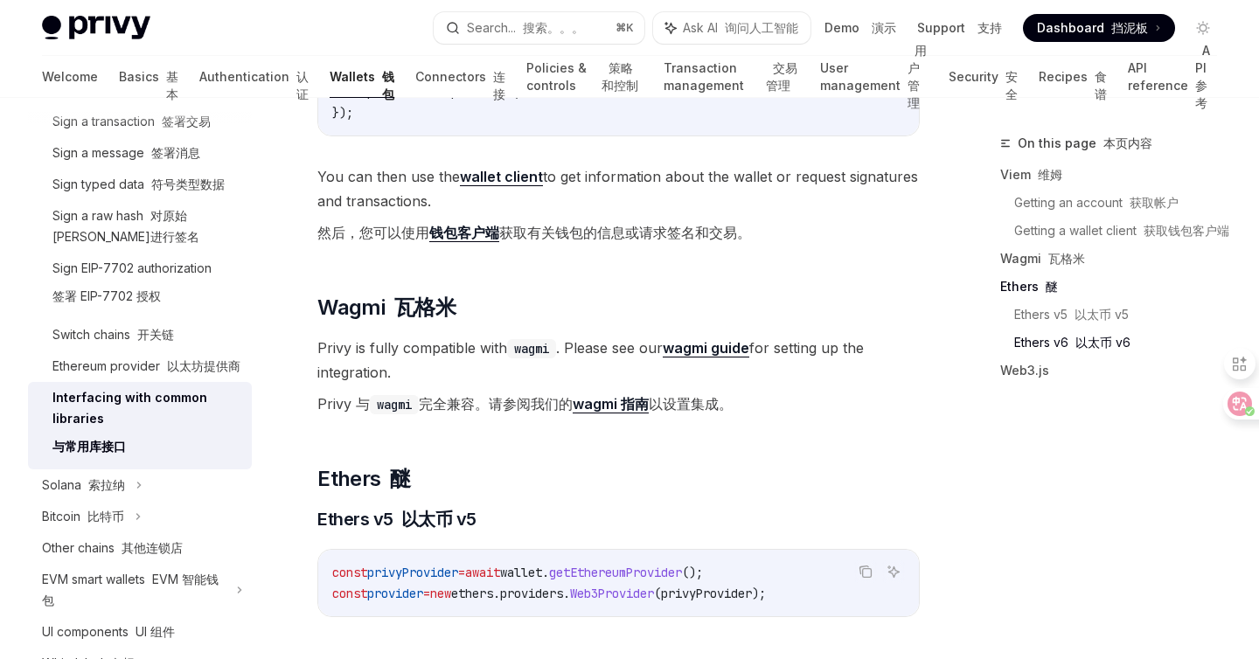
scroll to position [2078, 0]
